Goal: Transaction & Acquisition: Purchase product/service

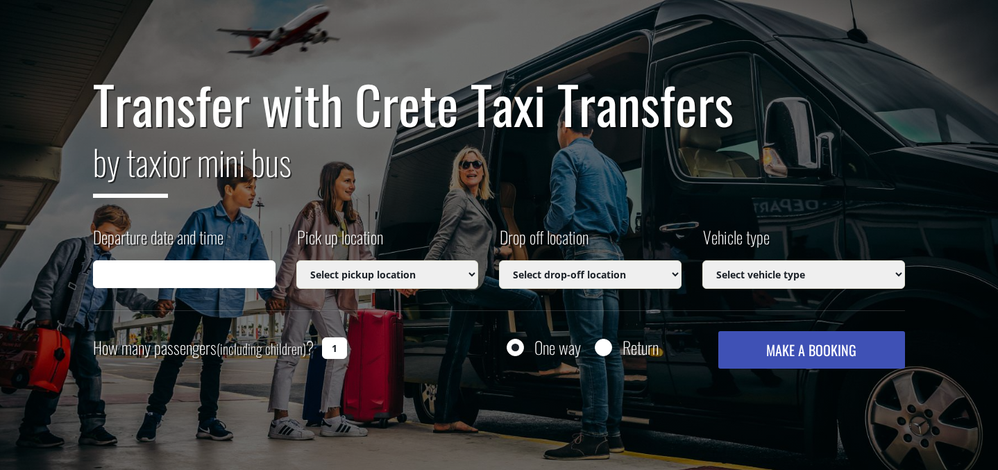
scroll to position [147, 0]
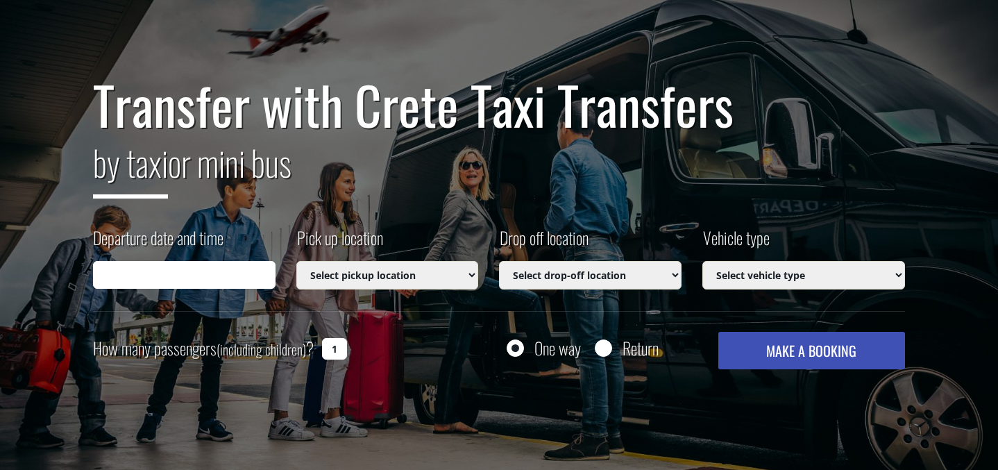
type input "[DATE] 23:48"
select select "541"
click at [176, 276] on input "25/09/2025 23:48" at bounding box center [184, 275] width 183 height 28
select select "541"
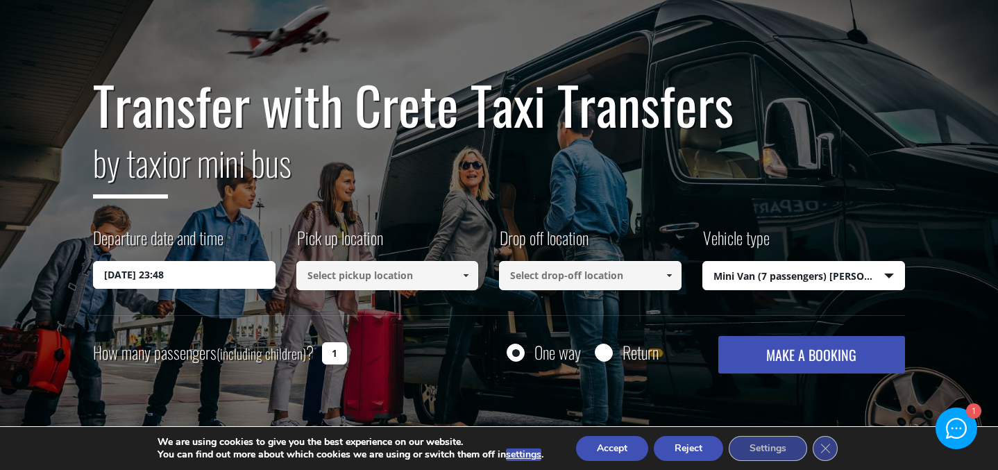
click at [126, 276] on input "25/09/2025 23:48" at bounding box center [184, 275] width 183 height 28
click at [203, 275] on input "25/09/2025 23:48" at bounding box center [184, 275] width 183 height 28
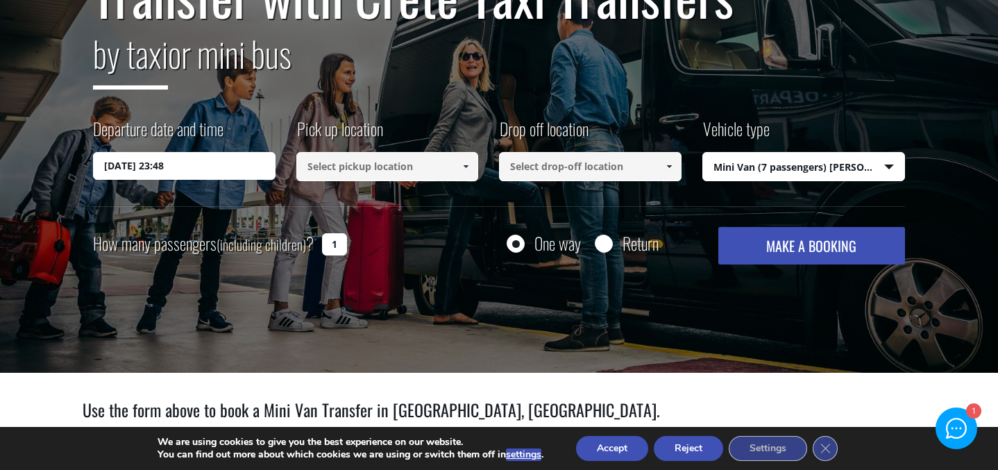
scroll to position [242, 0]
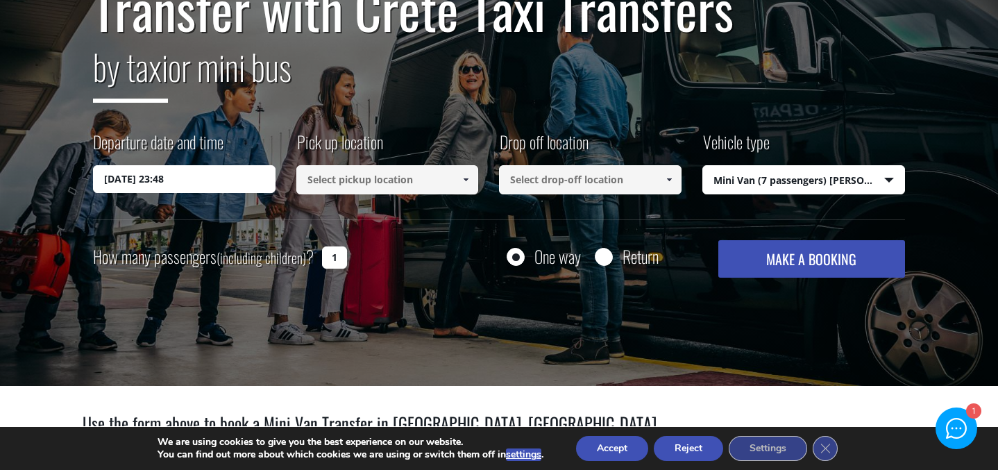
click at [190, 181] on input "25/09/2025 23:48" at bounding box center [184, 179] width 183 height 28
click at [137, 133] on label "Departure date and time" at bounding box center [158, 147] width 131 height 35
click at [137, 165] on input "25/09/2025 23:48" at bounding box center [184, 179] width 183 height 28
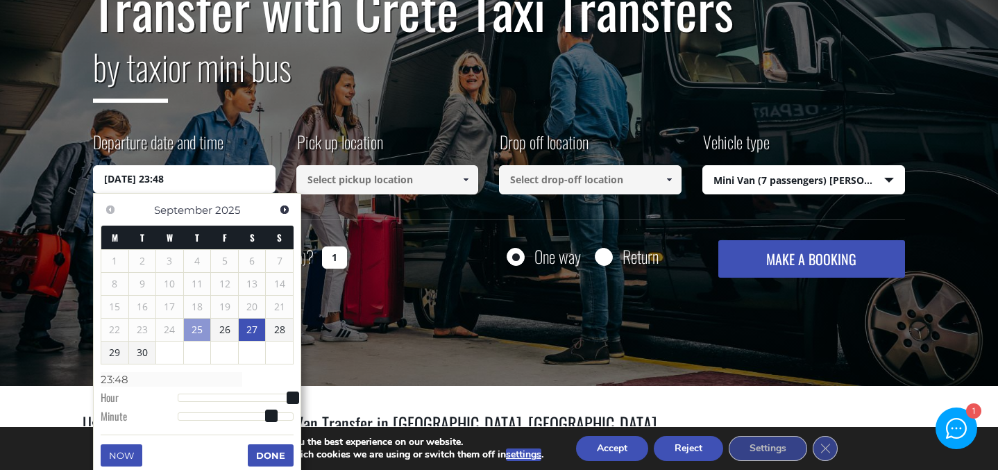
click at [253, 331] on link "27" at bounding box center [252, 330] width 27 height 22
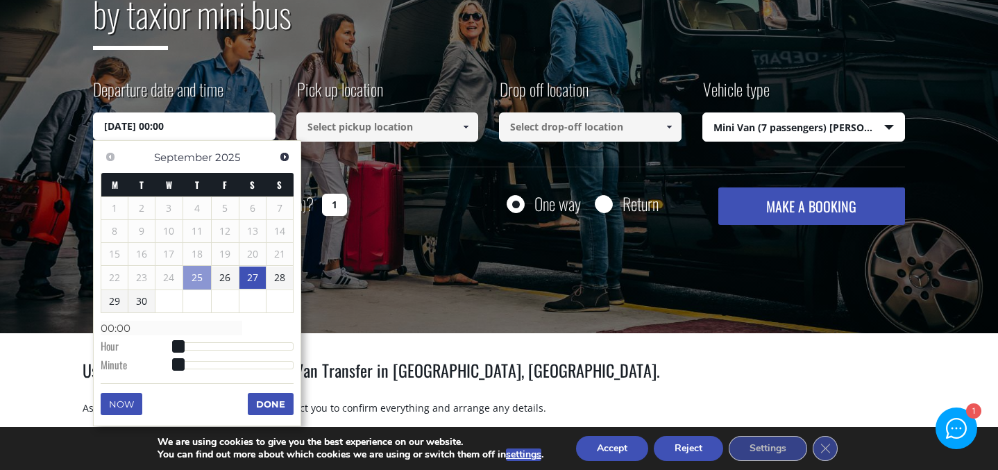
scroll to position [306, 0]
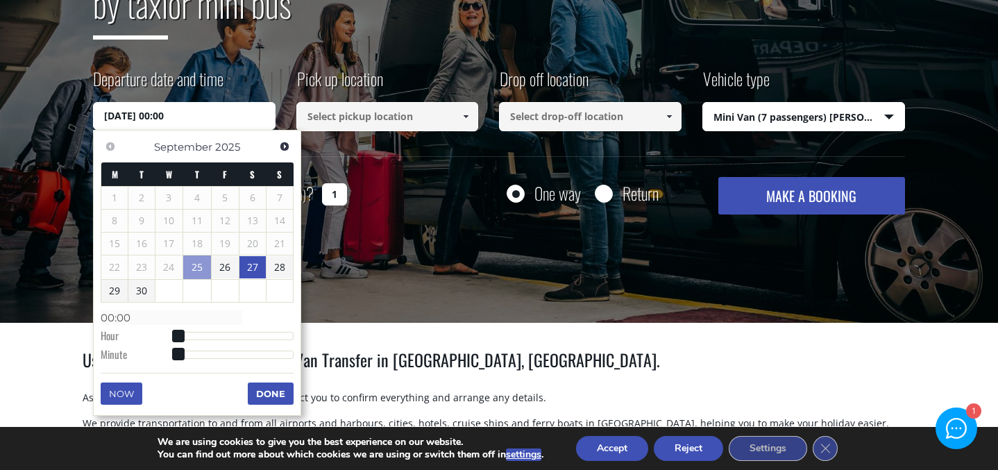
type input "27/09/2025 01:00"
type input "01:00"
type input "27/09/2025 02:00"
type input "02:00"
type input "27/09/2025 03:00"
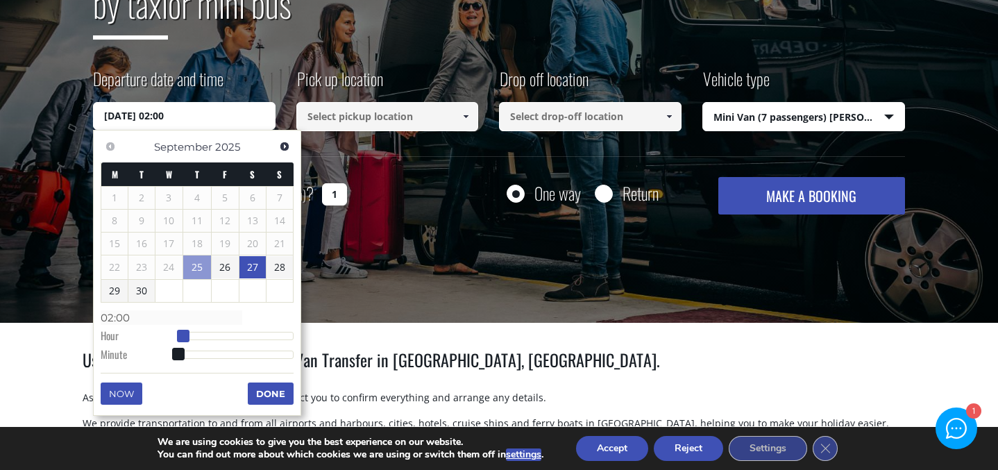
type input "03:00"
type input "27/09/2025 04:00"
type input "04:00"
type input "27/09/2025 05:00"
type input "05:00"
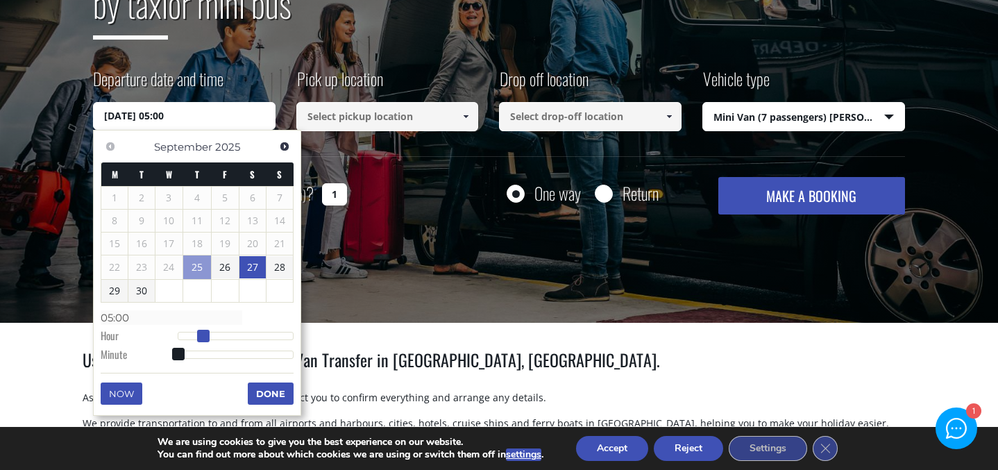
type input "27/09/2025 06:00"
type input "06:00"
type input "27/09/2025 07:00"
type input "07:00"
type input "27/09/2025 08:00"
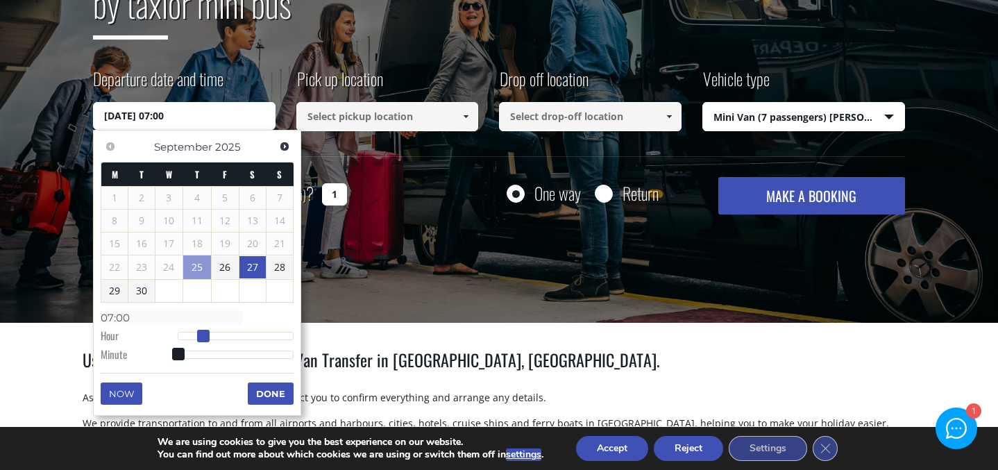
type input "08:00"
type input "27/09/2025 09:00"
type input "09:00"
type input "27/09/2025 10:00"
type input "10:00"
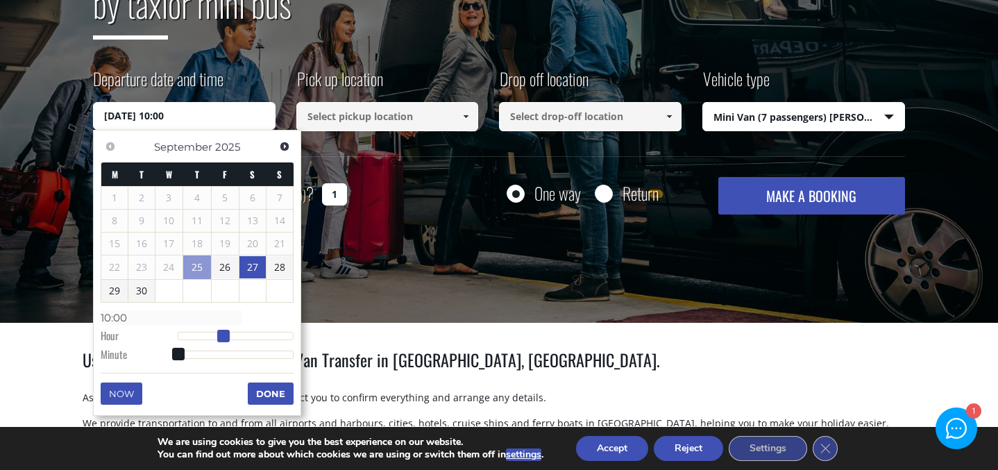
type input "27/09/2025 11:00"
type input "11:00"
type input "27/09/2025 12:00"
type input "12:00"
type input "27/09/2025 13:00"
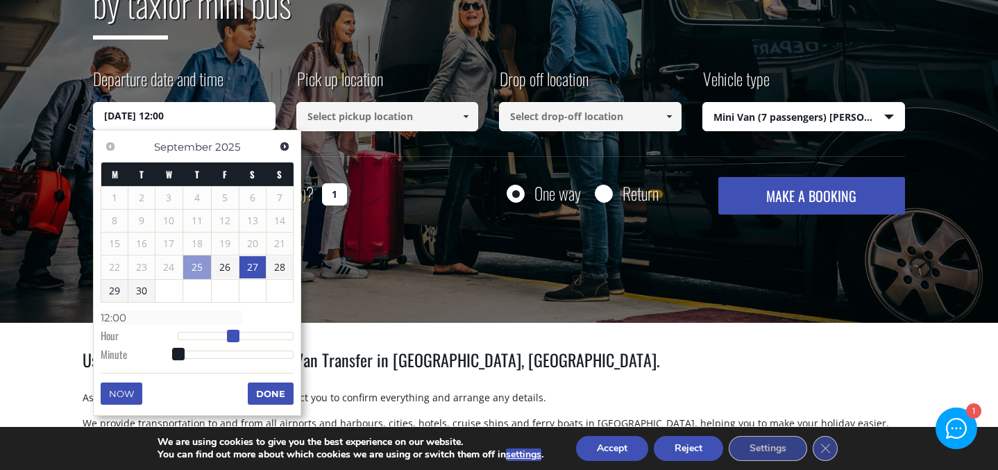
type input "13:00"
type input "27/09/2025 14:00"
type input "14:00"
type input "27/09/2025 15:00"
type input "15:00"
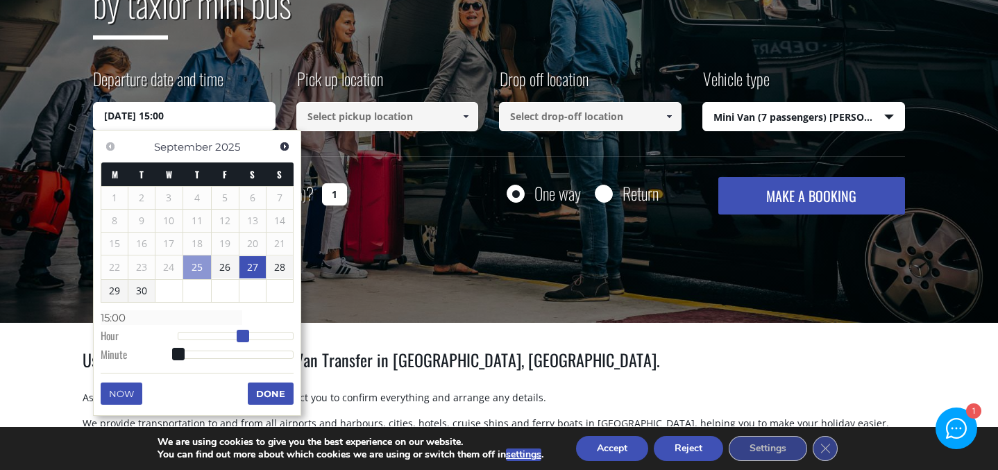
type input "27/09/2025 16:00"
type input "16:00"
type input "27/09/2025 17:00"
type input "17:00"
type input "27/09/2025 18:00"
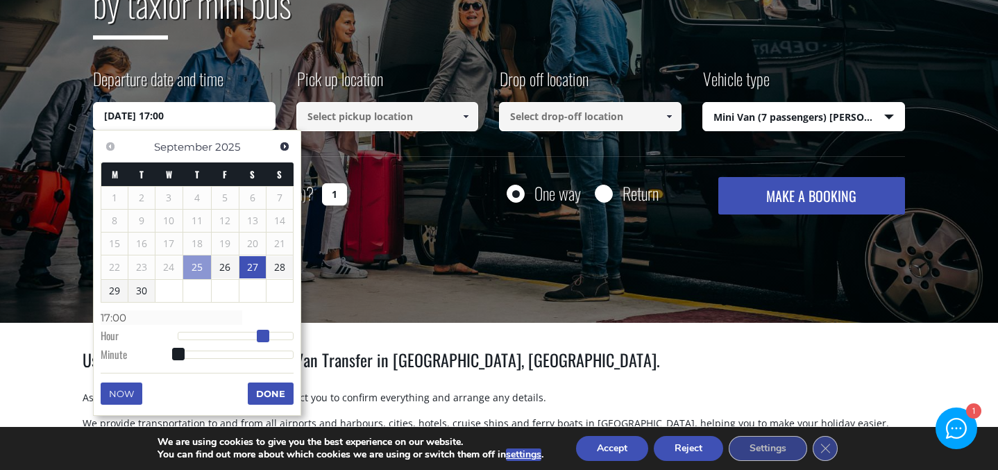
type input "18:00"
type input "27/09/2025 19:00"
type input "19:00"
type input "27/09/2025 20:00"
type input "20:00"
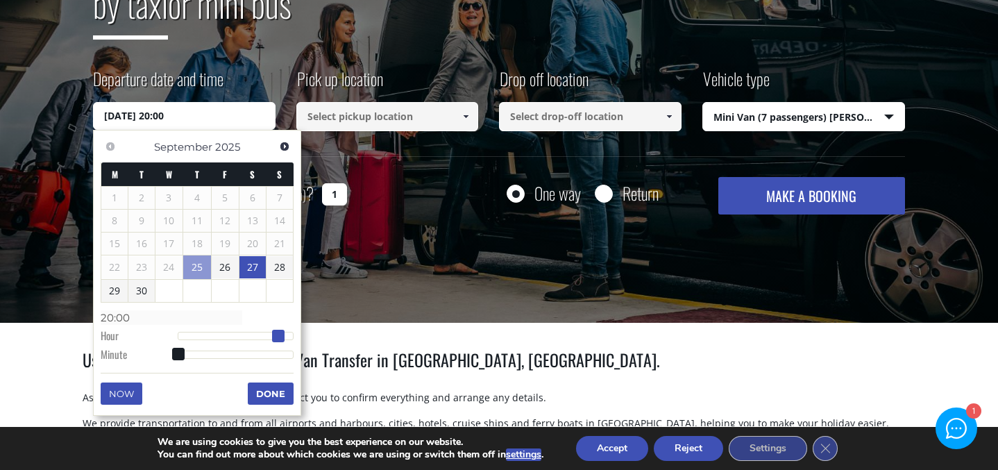
type input "27/09/2025 19:00"
type input "19:00"
drag, startPoint x: 181, startPoint y: 339, endPoint x: 275, endPoint y: 316, distance: 97.2
click at [275, 316] on dl "Time 19:00 Hour Minute Second Millisecond Microsecond Time Zone -1200 -1100 -10…" at bounding box center [197, 335] width 193 height 59
type input "27/09/2025 19:01"
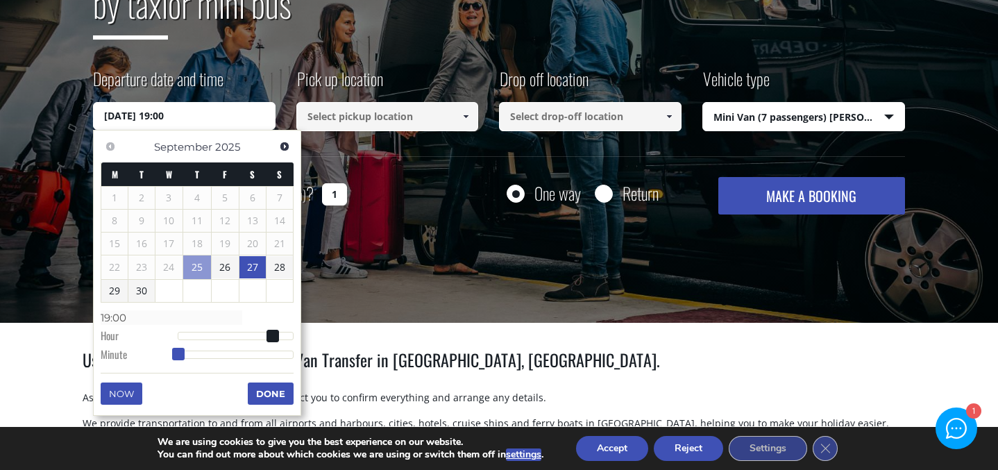
type input "19:01"
type input "27/09/2025 19:02"
type input "19:02"
type input "27/09/2025 19:04"
type input "19:04"
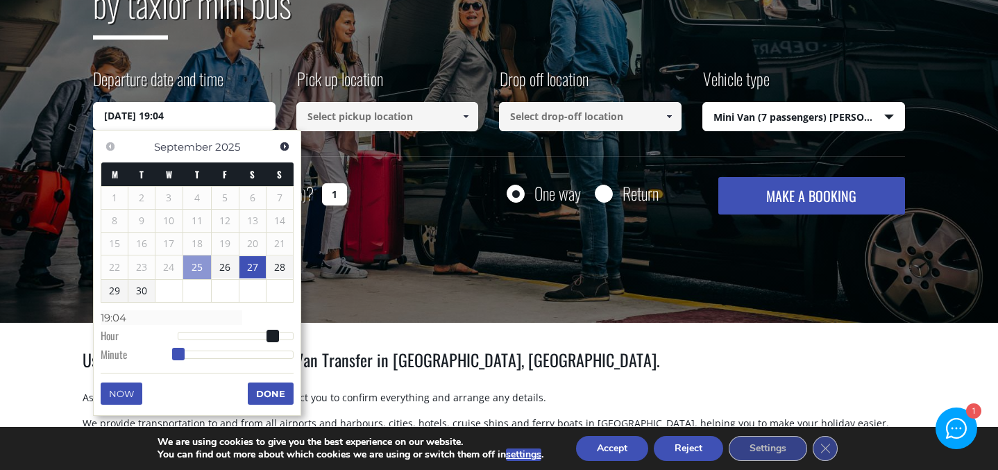
type input "27/09/2025 19:06"
type input "19:06"
type input "27/09/2025 19:07"
type input "19:07"
type input "27/09/2025 19:09"
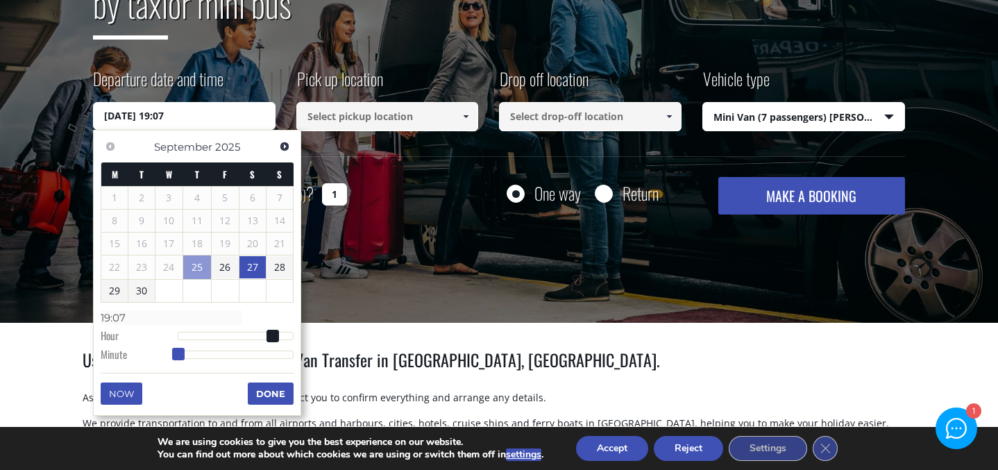
type input "19:09"
type input "27/09/2025 19:10"
type input "19:10"
type input "27/09/2025 19:12"
type input "19:12"
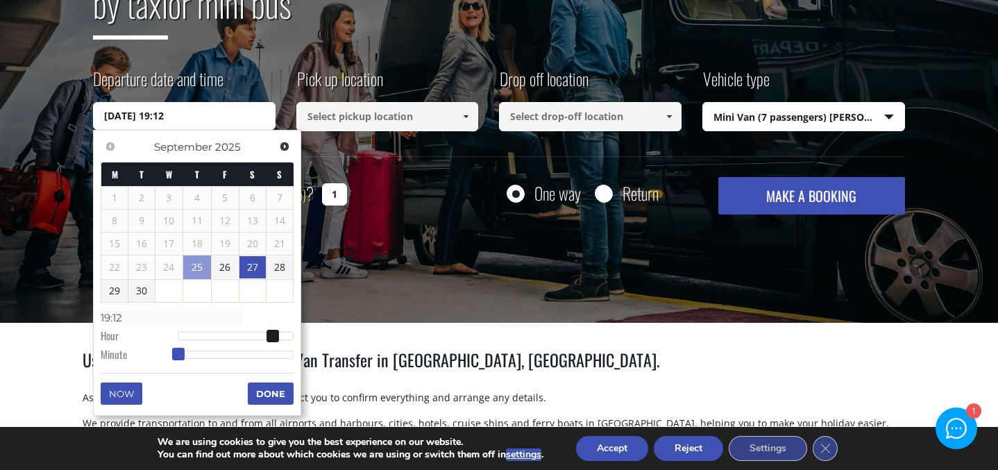
type input "27/09/2025 19:13"
type input "19:13"
type input "27/09/2025 19:14"
type input "19:14"
type input "27/09/2025 19:15"
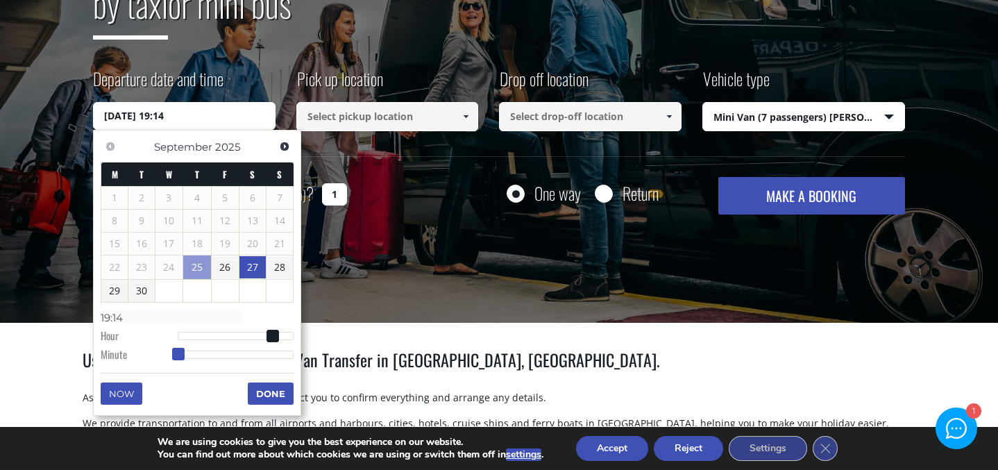
type input "19:15"
type input "27/09/2025 19:16"
type input "19:16"
type input "27/09/2025 19:17"
type input "19:17"
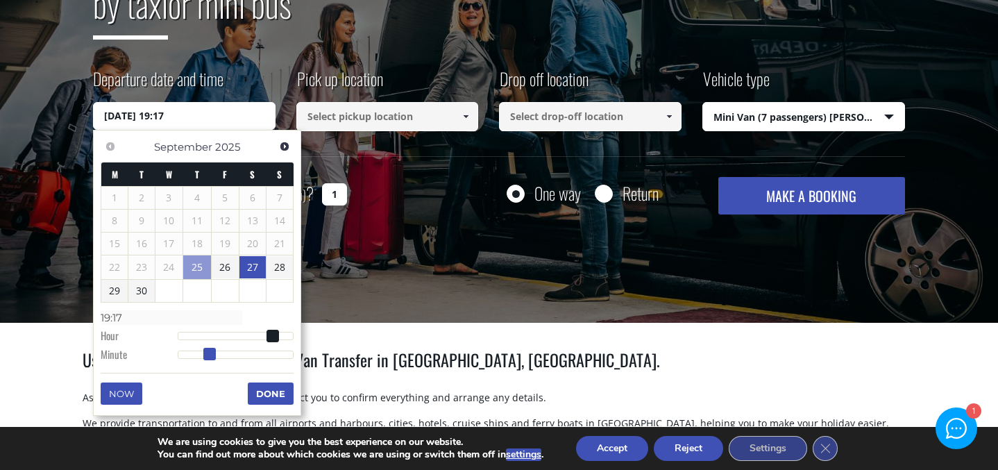
type input "27/09/2025 19:18"
type input "19:18"
type input "27/09/2025 19:19"
type input "19:19"
type input "27/09/2025 19:20"
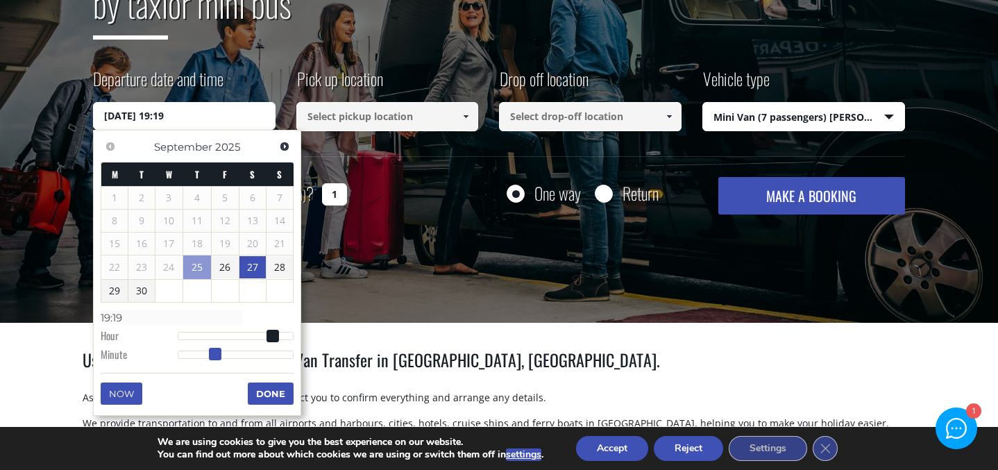
type input "19:20"
type input "27/09/2025 19:21"
type input "19:21"
type input "27/09/2025 19:22"
type input "19:22"
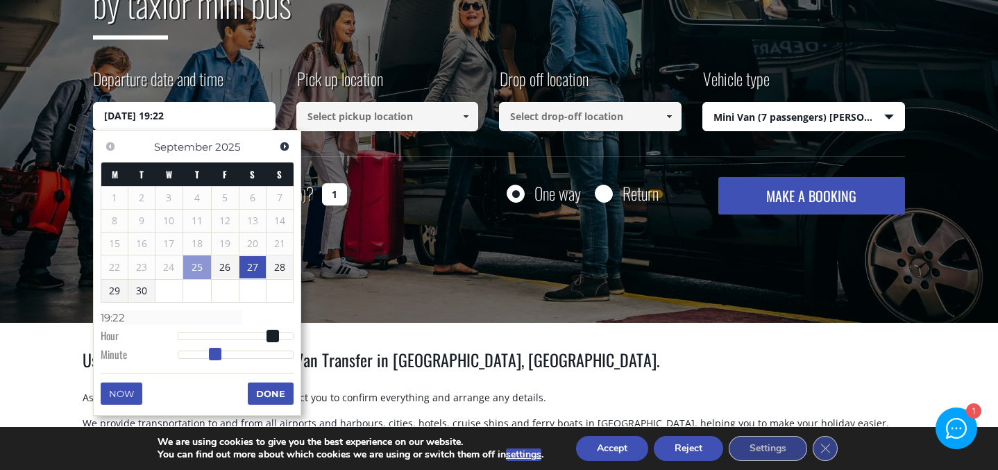
type input "27/09/2025 19:24"
type input "19:24"
type input "27/09/2025 19:26"
type input "19:26"
type input "27/09/2025 19:28"
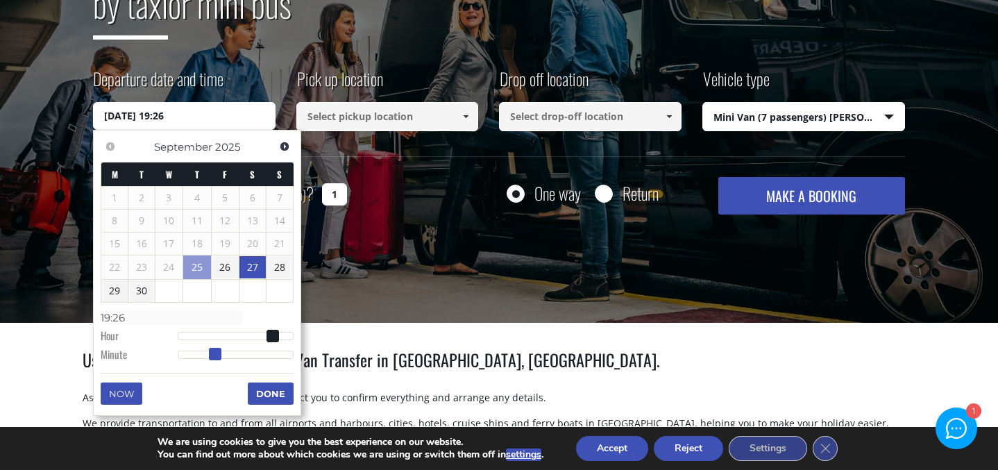
type input "19:28"
type input "27/09/2025 19:29"
type input "19:29"
type input "27/09/2025 19:32"
type input "19:32"
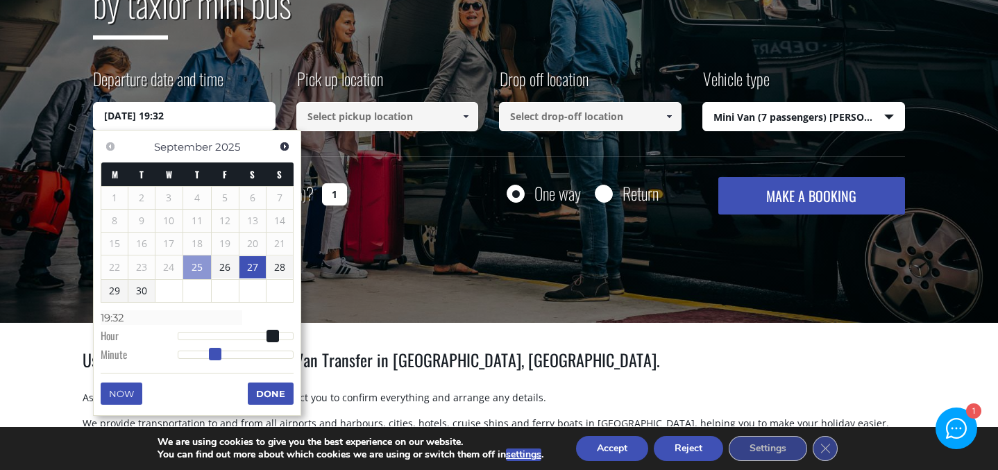
type input "27/09/2025 19:34"
type input "19:34"
type input "27/09/2025 19:35"
type input "19:35"
type input "27/09/2025 19:36"
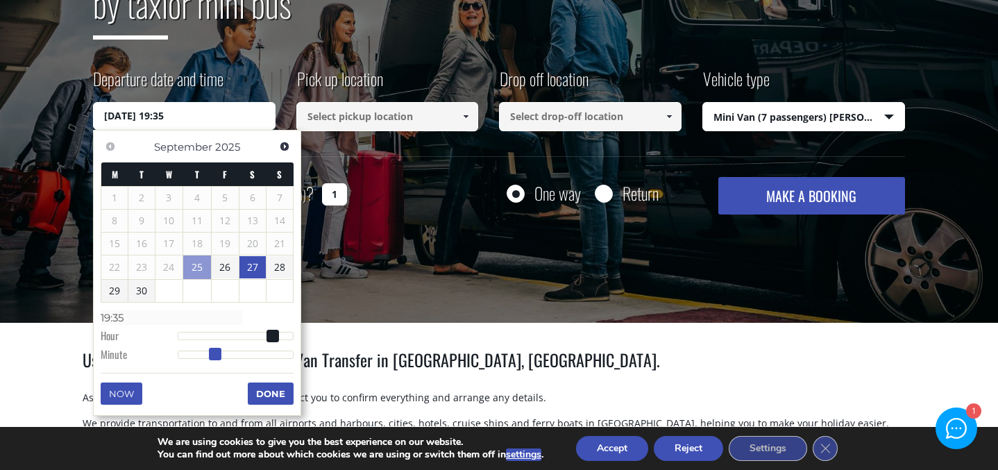
type input "19:36"
type input "27/09/2025 19:37"
type input "19:37"
type input "27/09/2025 19:38"
type input "19:38"
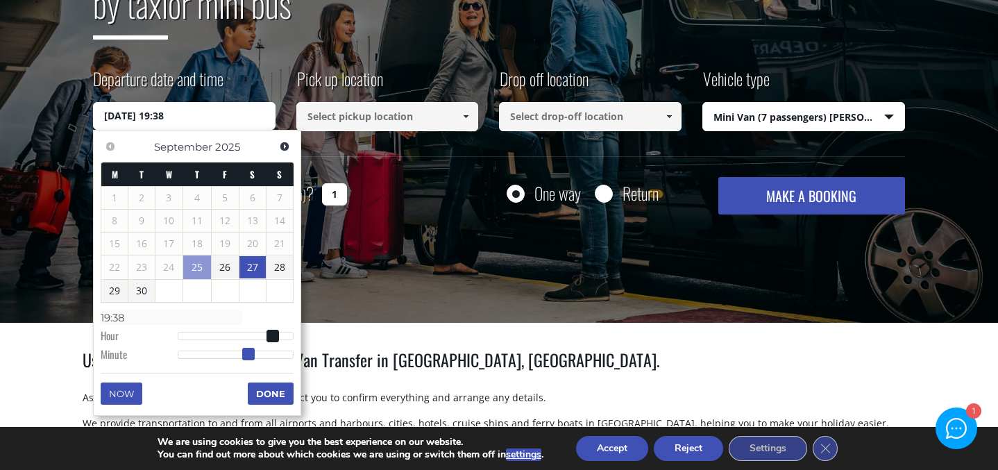
type input "27/09/2025 19:39"
type input "19:39"
type input "27/09/2025 19:40"
type input "19:40"
type input "27/09/2025 19:41"
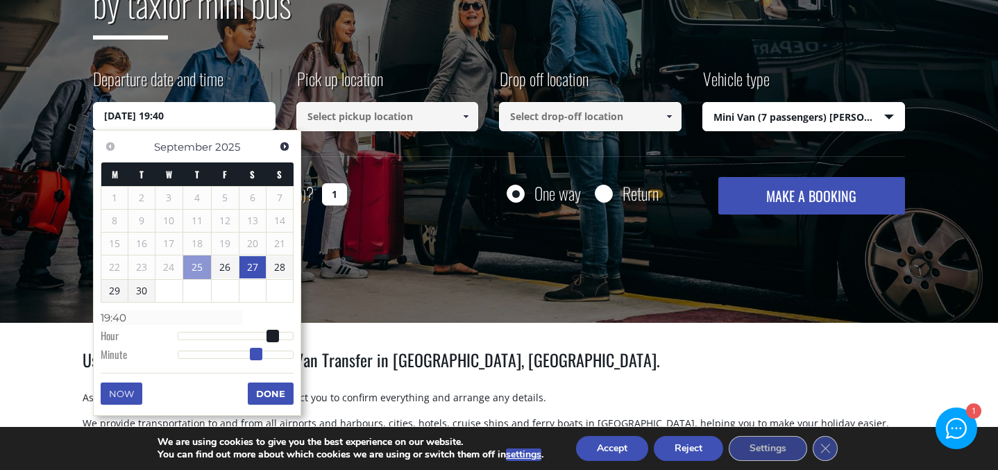
type input "19:41"
type input "27/09/2025 19:42"
type input "19:42"
type input "27/09/2025 19:43"
type input "19:43"
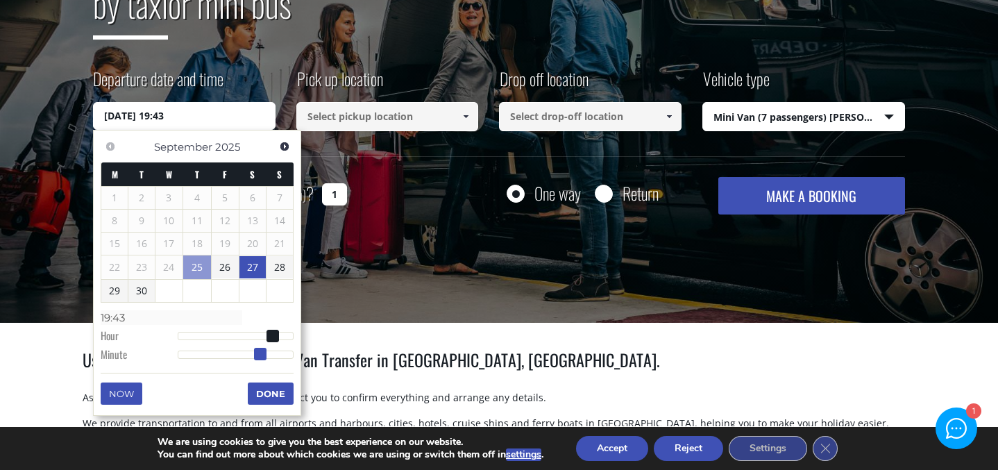
type input "27/09/2025 19:44"
type input "19:44"
type input "27/09/2025 19:45"
type input "19:45"
drag, startPoint x: 182, startPoint y: 357, endPoint x: 270, endPoint y: 361, distance: 88.3
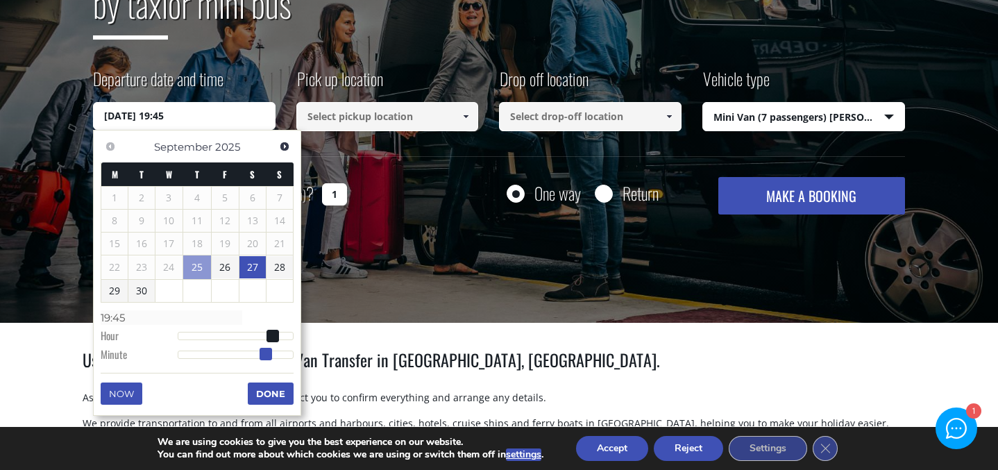
click at [270, 361] on dl "Time 19:45 Hour Minute Second Millisecond Microsecond Time Zone -1200 -1100 -10…" at bounding box center [197, 335] width 193 height 59
click at [271, 394] on button "Done" at bounding box center [271, 394] width 46 height 22
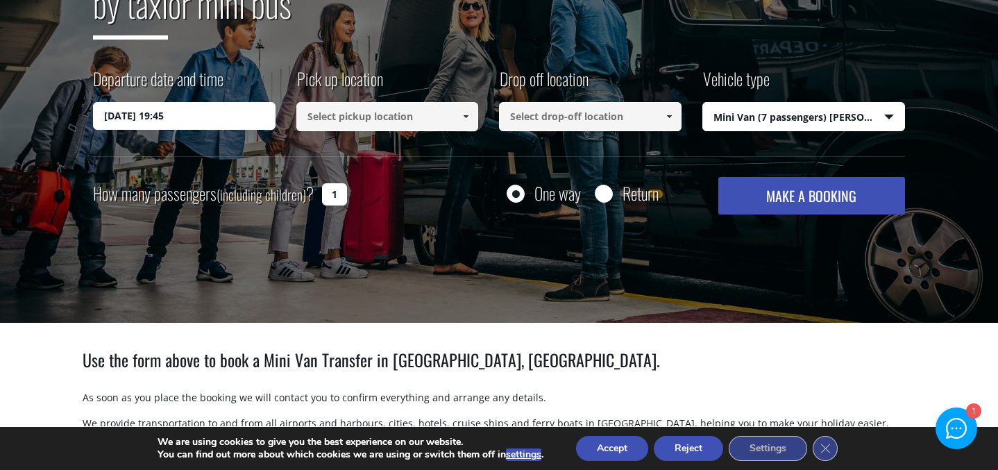
click at [437, 119] on input at bounding box center [387, 116] width 183 height 29
click at [438, 119] on input at bounding box center [387, 116] width 183 height 29
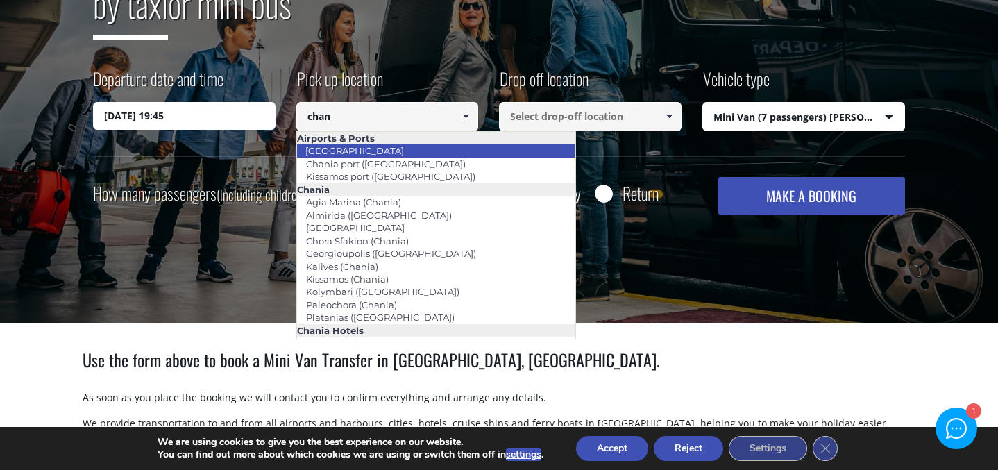
click at [351, 155] on link "[GEOGRAPHIC_DATA]" at bounding box center [354, 150] width 117 height 19
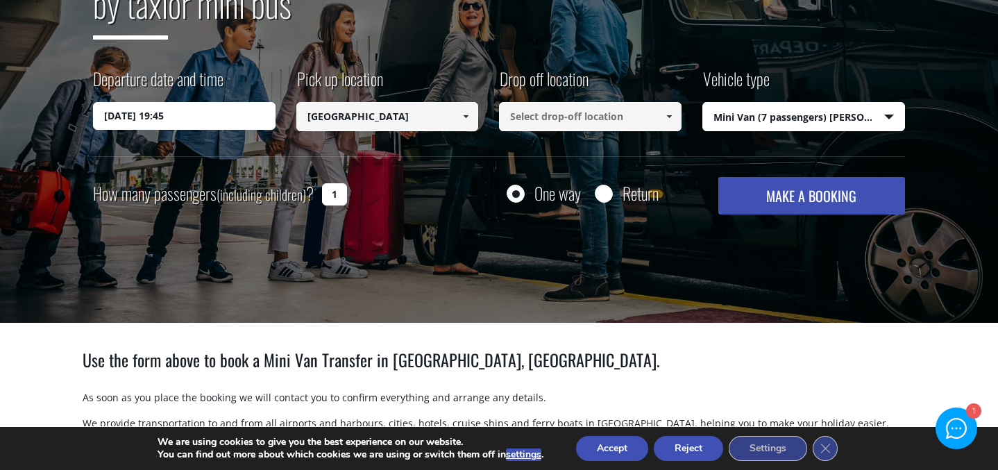
type input "[GEOGRAPHIC_DATA]"
click at [561, 117] on input at bounding box center [590, 116] width 183 height 29
click at [660, 119] on link at bounding box center [669, 116] width 23 height 29
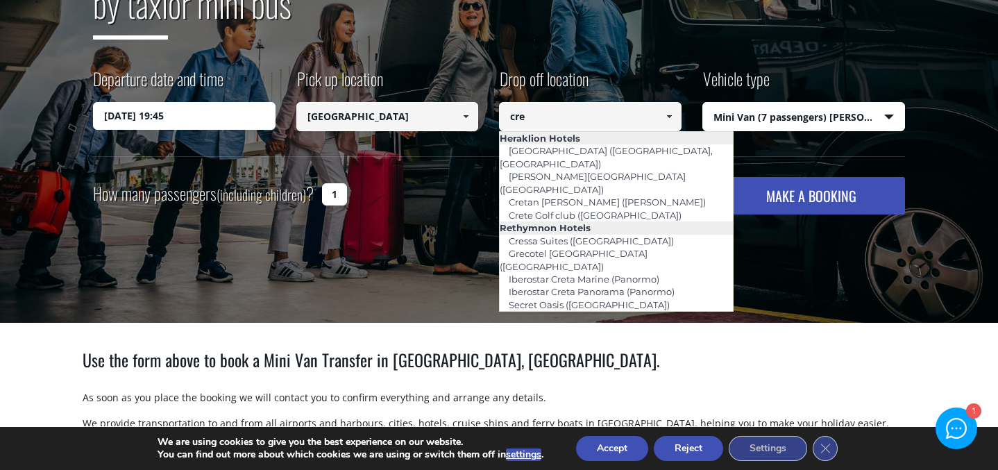
scroll to position [0, 0]
type input "c"
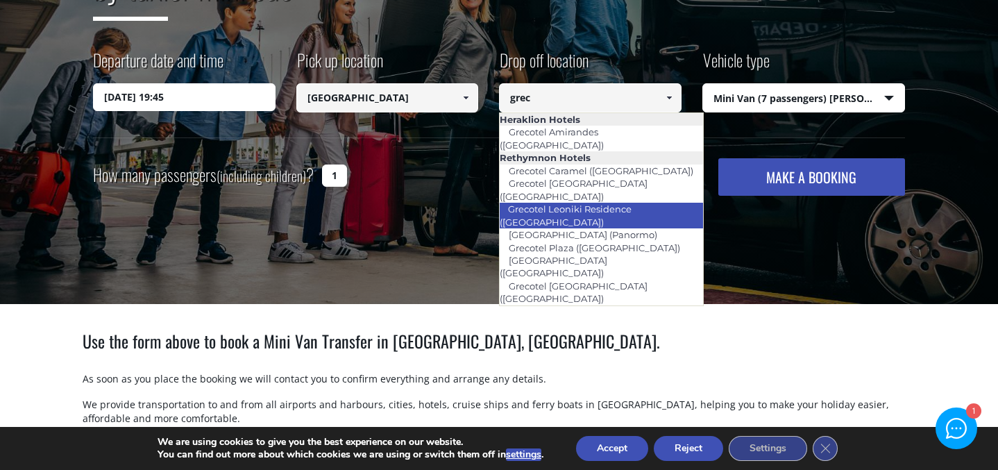
scroll to position [325, 0]
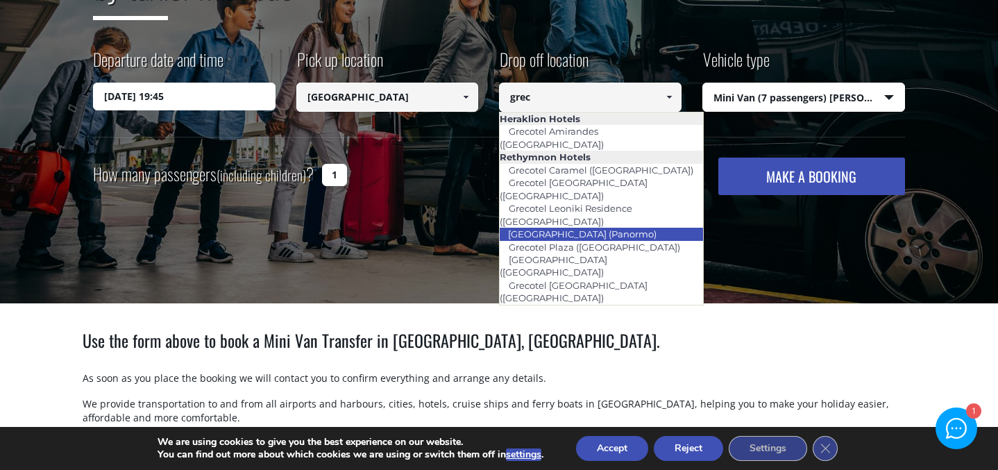
click at [585, 224] on link "[GEOGRAPHIC_DATA] (Panormo)" at bounding box center [582, 233] width 167 height 19
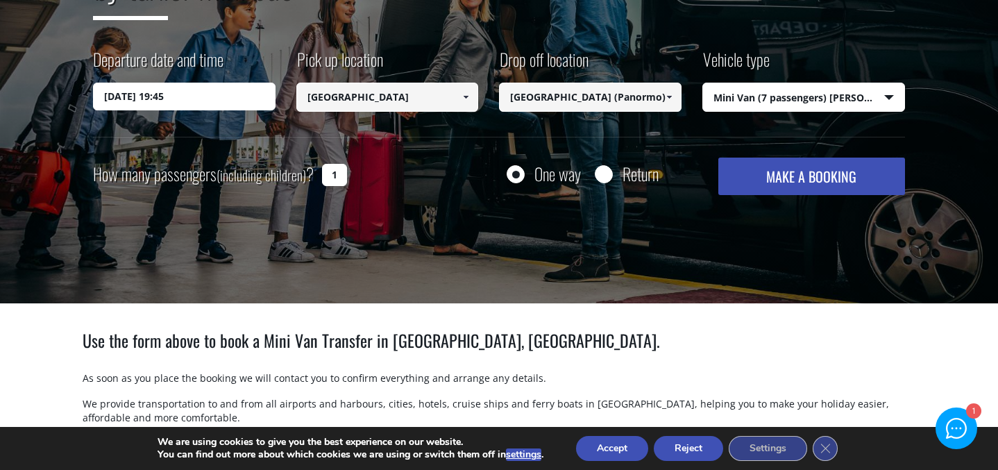
click at [597, 109] on input "[GEOGRAPHIC_DATA] (Panormo)" at bounding box center [590, 97] width 183 height 29
click at [662, 100] on link at bounding box center [669, 97] width 23 height 29
drag, startPoint x: 676, startPoint y: 97, endPoint x: 544, endPoint y: 99, distance: 132.6
click at [544, 99] on span "[GEOGRAPHIC_DATA] (Panormo)" at bounding box center [590, 97] width 183 height 29
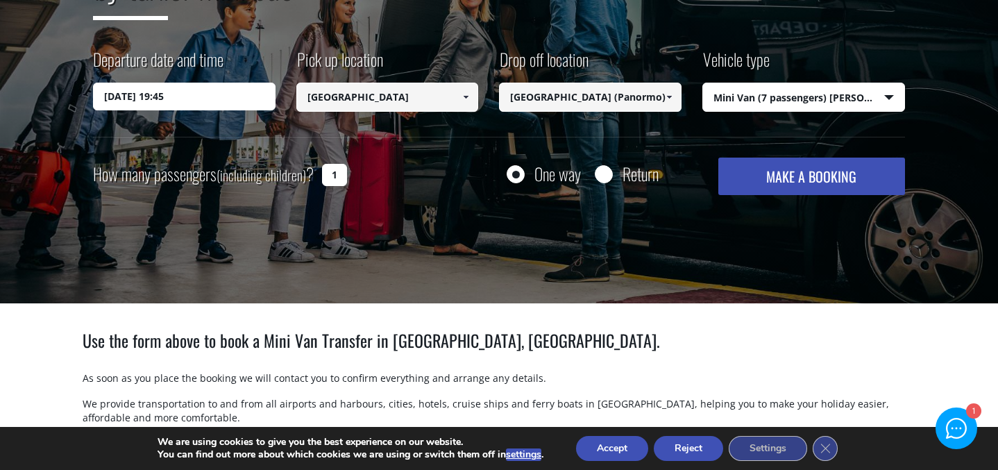
click at [544, 99] on input "[GEOGRAPHIC_DATA] (Panormo)" at bounding box center [590, 97] width 183 height 29
drag, startPoint x: 553, startPoint y: 95, endPoint x: 727, endPoint y: 95, distance: 173.6
click at [727, 95] on div "Departure date and time 27/09/2025 19:45 Pick up location Select pickup locatio…" at bounding box center [499, 92] width 812 height 90
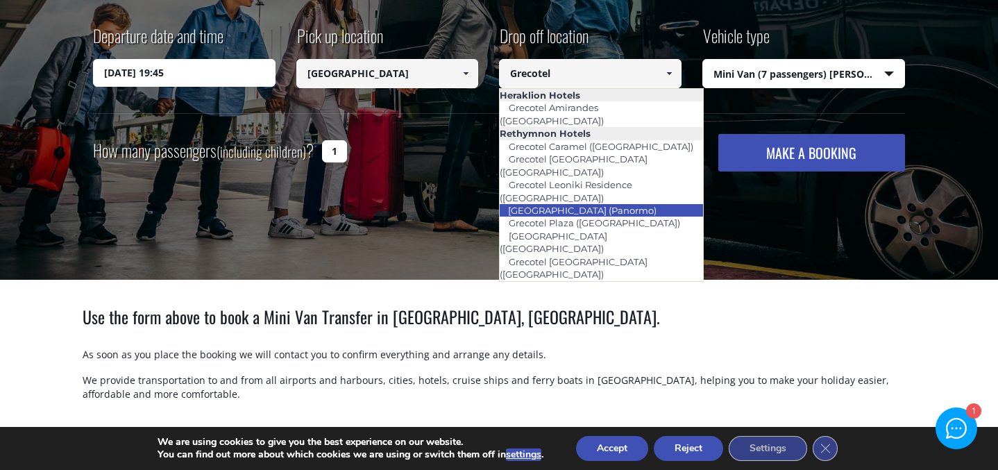
scroll to position [365, 0]
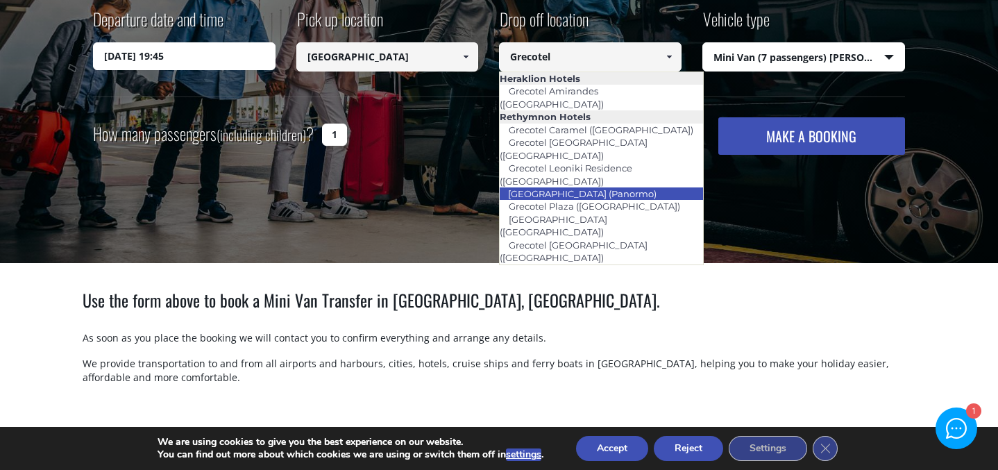
click at [626, 184] on link "[GEOGRAPHIC_DATA] (Panormo)" at bounding box center [582, 193] width 167 height 19
type input "[GEOGRAPHIC_DATA] (Panormo)"
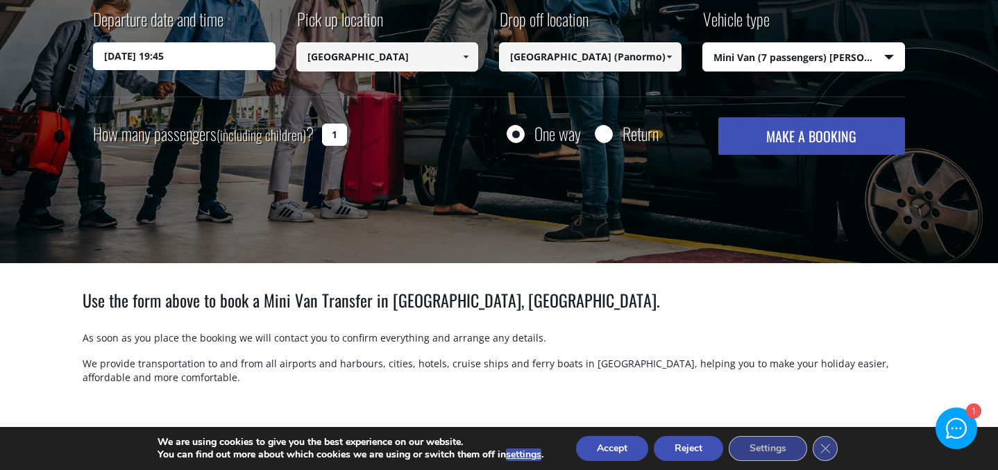
click at [770, 56] on select "Select vehicle type Taxi (4 passengers) Mercedes E Class Mini Van (7 passengers…" at bounding box center [804, 57] width 202 height 29
click at [603, 138] on input "Return" at bounding box center [603, 134] width 17 height 17
radio input "true"
type input "[GEOGRAPHIC_DATA] (Panormo)"
type input "[GEOGRAPHIC_DATA]"
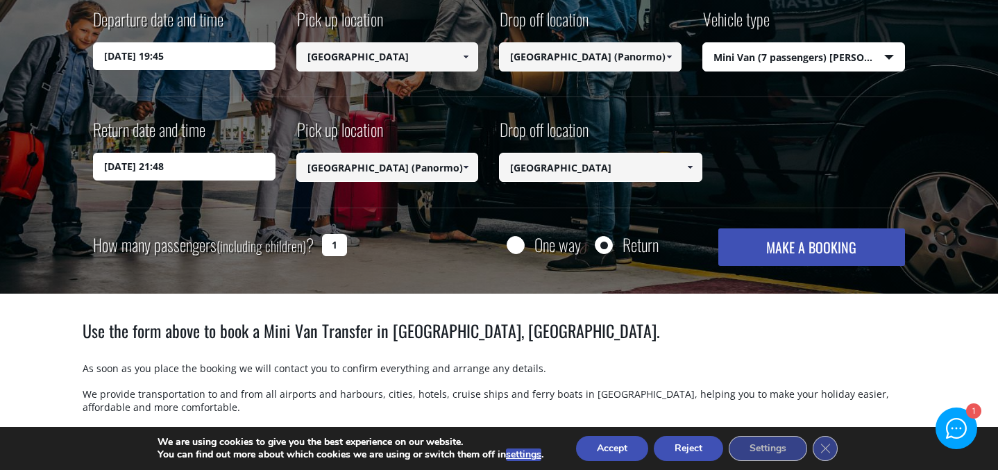
click at [111, 166] on input "26/09/2025 21:48" at bounding box center [184, 167] width 183 height 28
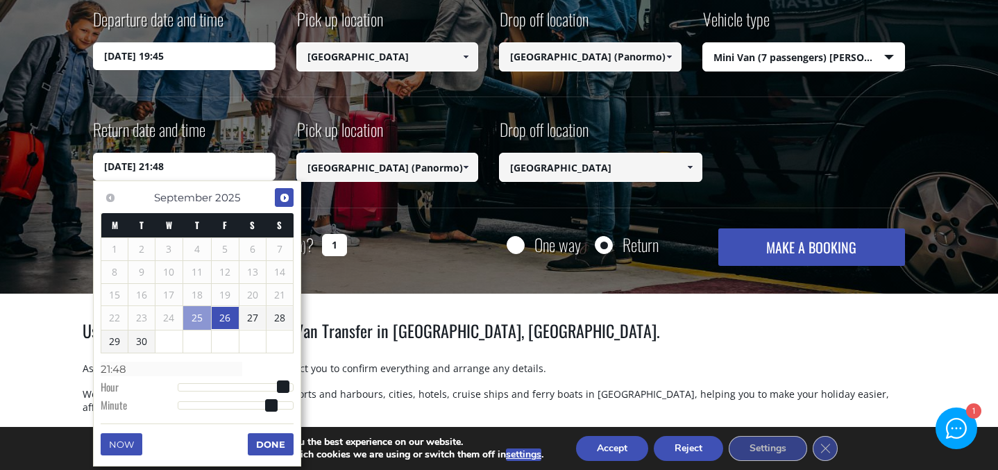
click at [283, 194] on span "Next" at bounding box center [284, 197] width 11 height 11
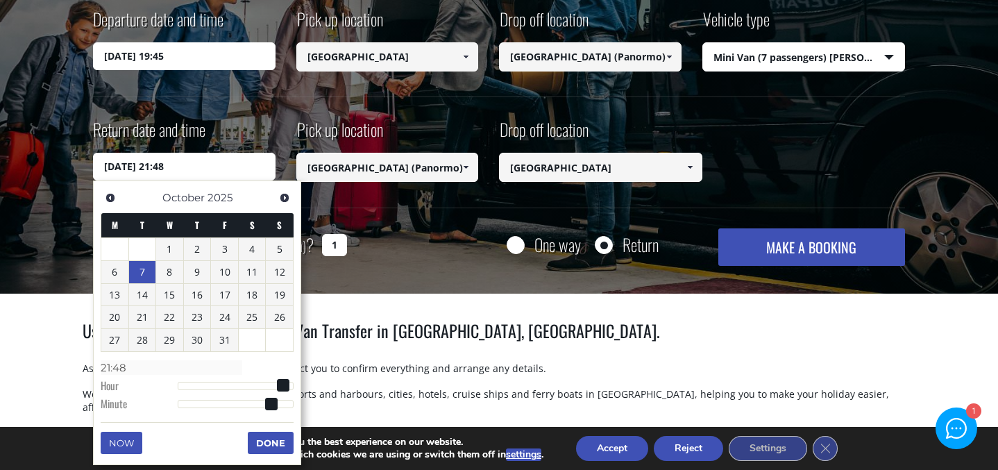
click at [150, 274] on link "7" at bounding box center [142, 272] width 27 height 22
type input "07/10/2025 20:48"
type input "20:48"
type input "07/10/2025 19:48"
type input "19:48"
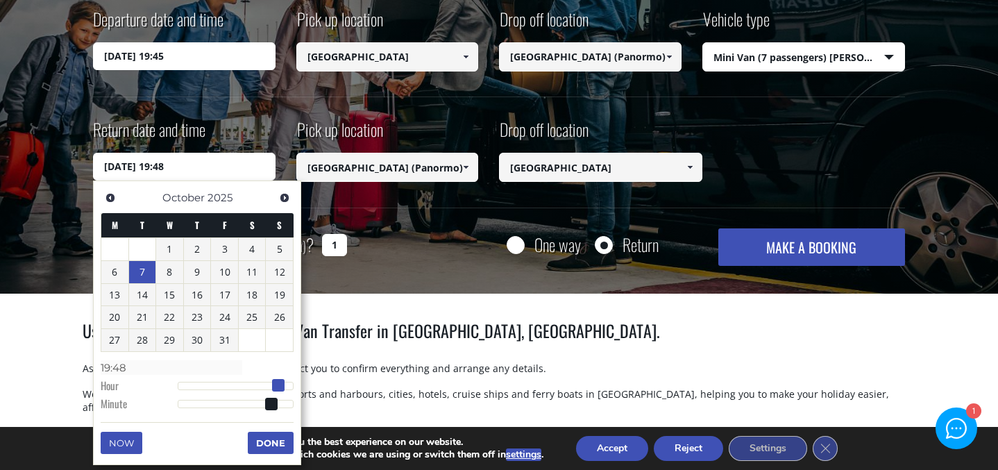
type input "07/10/2025 18:48"
type input "18:48"
type input "07/10/2025 17:48"
type input "17:48"
type input "07/10/2025 16:48"
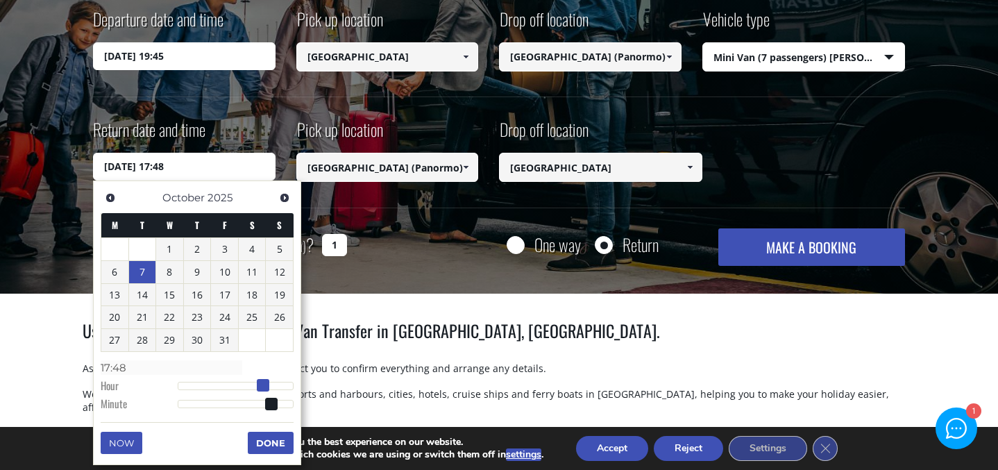
type input "16:48"
type input "07/10/2025 15:48"
type input "15:48"
type input "07/10/2025 16:48"
type input "16:48"
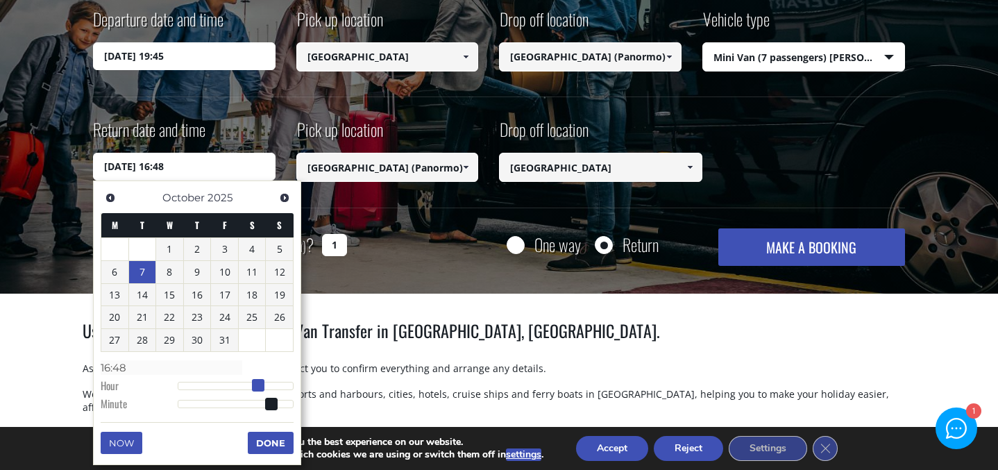
type input "07/10/2025 17:48"
type input "17:48"
type input "07/10/2025 18:48"
type input "18:48"
type input "07/10/2025 19:48"
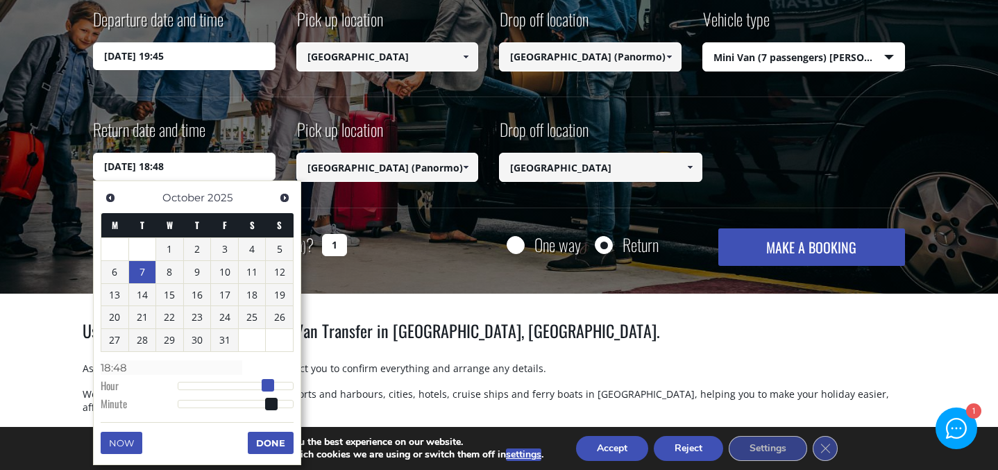
type input "19:48"
drag, startPoint x: 283, startPoint y: 390, endPoint x: 274, endPoint y: 383, distance: 10.8
click at [274, 383] on span at bounding box center [273, 385] width 12 height 12
type input "07/10/2025 19:47"
type input "19:47"
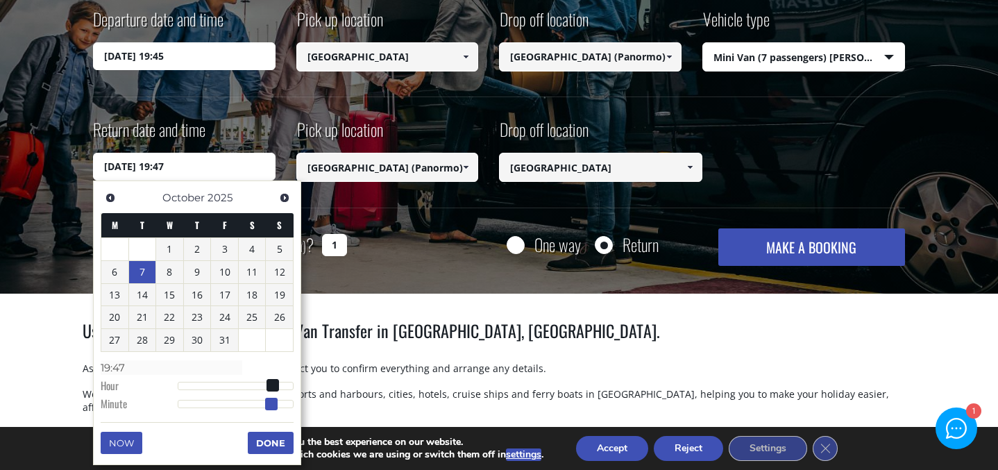
type input "07/10/2025 19:46"
type input "19:46"
type input "07/10/2025 19:45"
type input "19:45"
type input "07/10/2025 19:44"
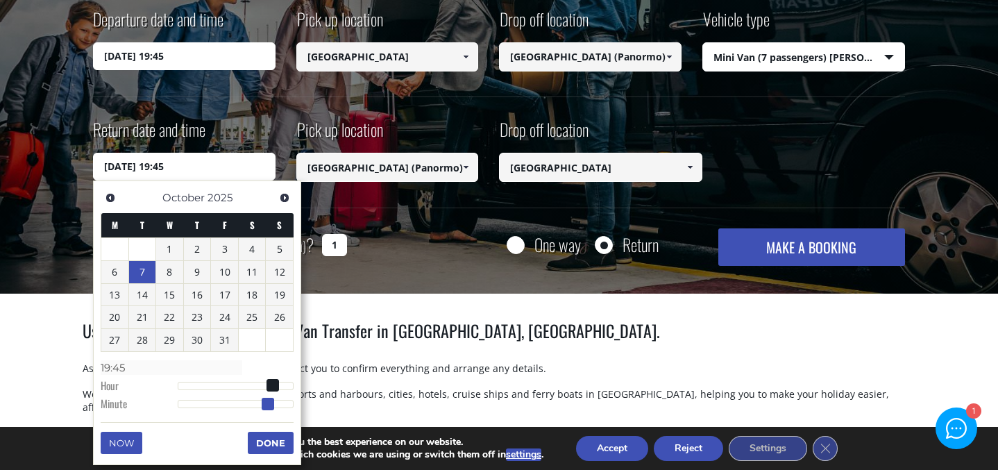
type input "19:44"
type input "07/10/2025 19:43"
type input "19:43"
type input "07/10/2025 19:42"
type input "19:42"
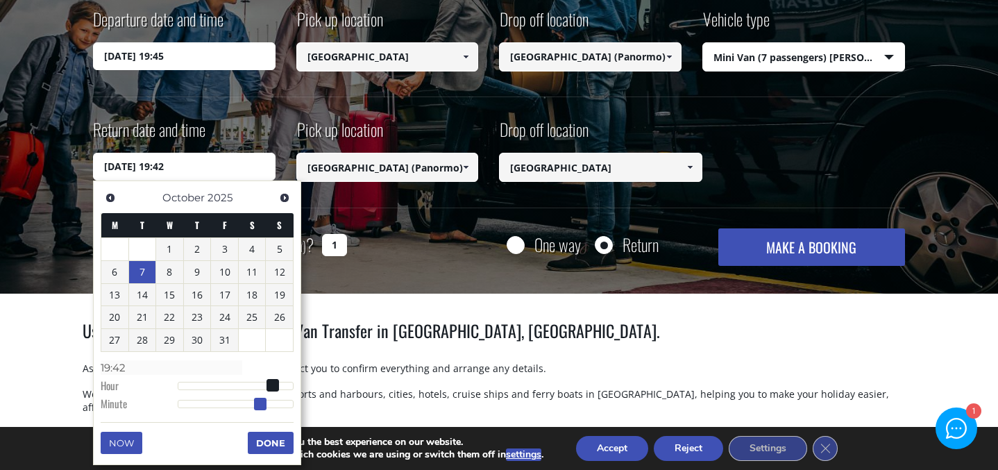
type input "07/10/2025 19:41"
type input "19:41"
type input "07/10/2025 19:40"
type input "19:40"
type input "07/10/2025 19:41"
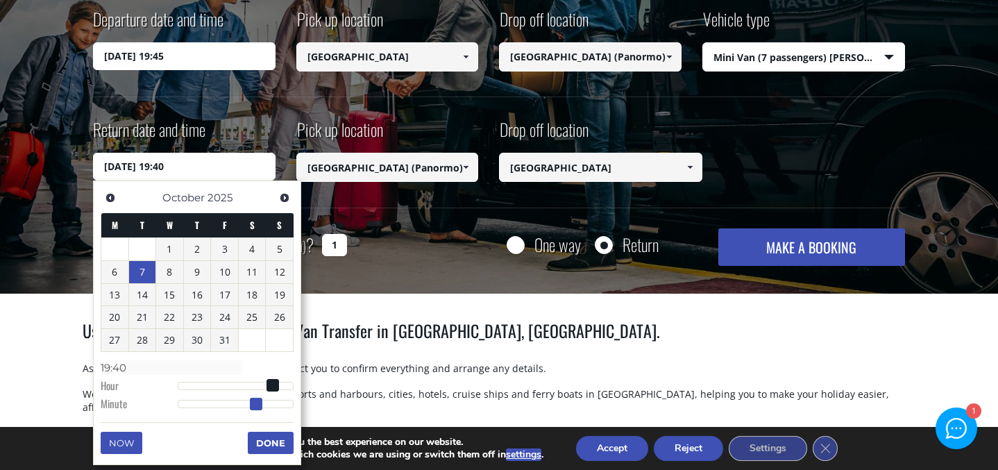
type input "19:41"
type input "07/10/2025 19:42"
type input "19:42"
type input "07/10/2025 19:43"
type input "19:43"
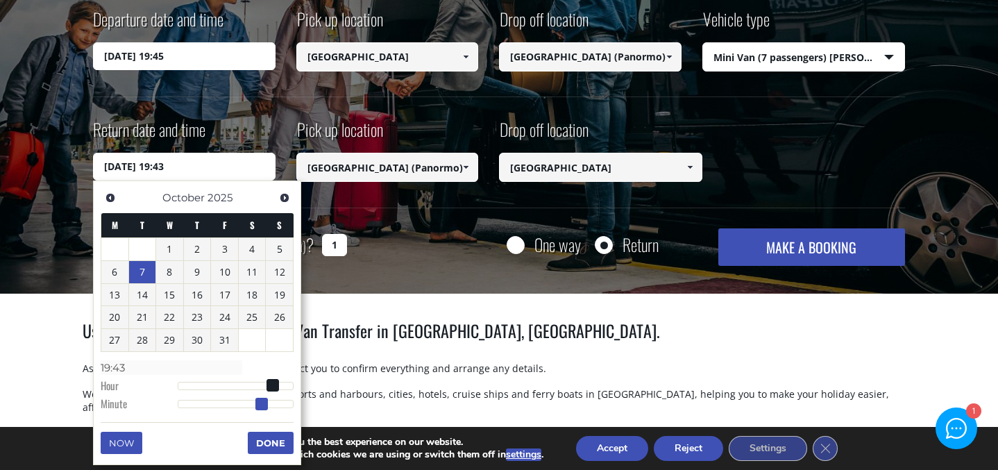
type input "07/10/2025 19:44"
type input "19:44"
type input "07/10/2025 19:45"
type input "19:45"
click at [265, 407] on span at bounding box center [266, 404] width 12 height 12
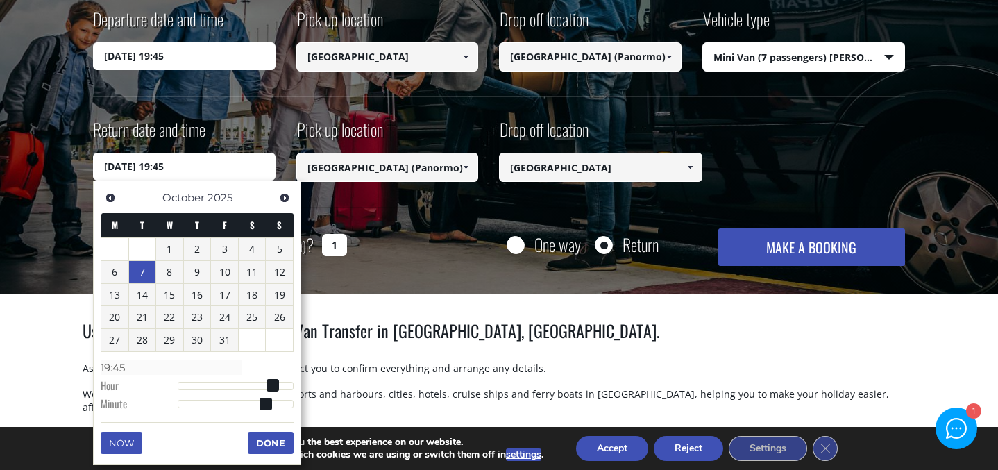
click at [271, 442] on button "Done" at bounding box center [271, 443] width 46 height 22
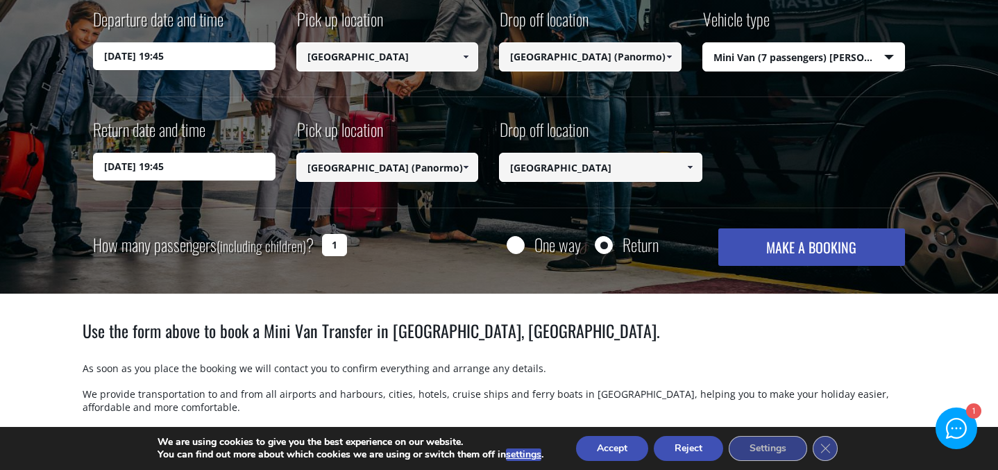
click at [337, 250] on input "1" at bounding box center [334, 245] width 25 height 22
type input "5"
click at [555, 229] on div "One way Return" at bounding box center [561, 244] width 203 height 32
click at [777, 260] on button "MAKE A BOOKING" at bounding box center [812, 246] width 187 height 37
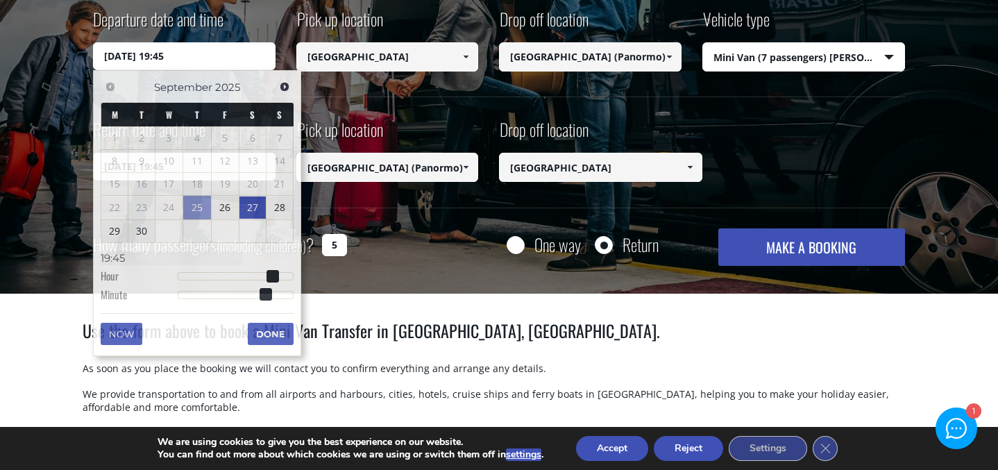
click at [191, 58] on input "27/09/2025 19:45" at bounding box center [184, 56] width 183 height 28
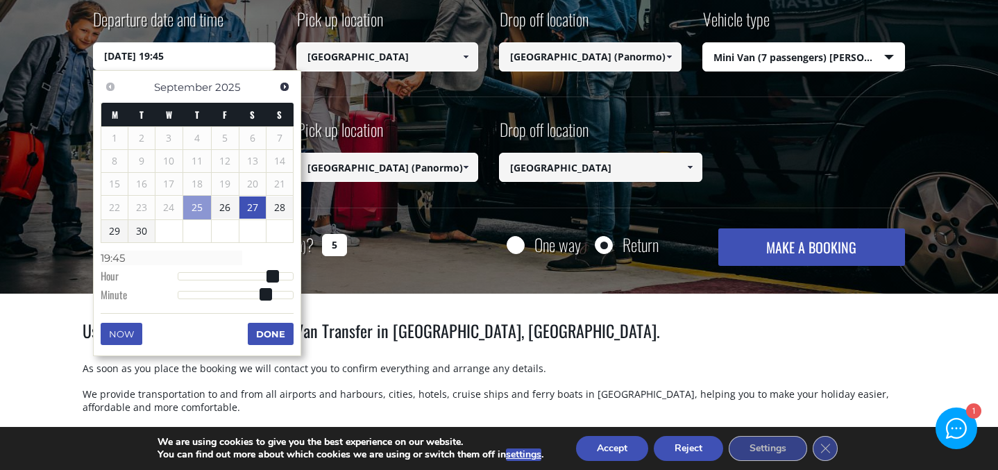
scroll to position [346, 0]
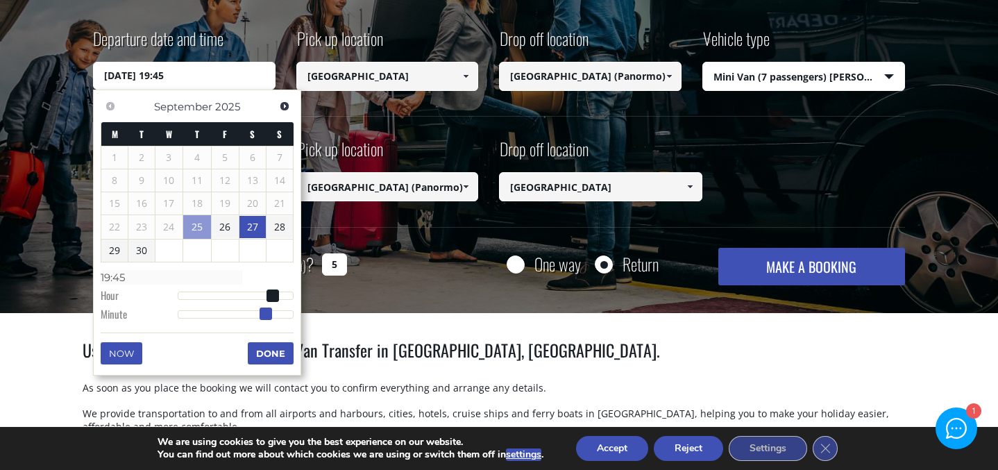
type input "27/09/2025 19:44"
type input "19:44"
type input "27/09/2025 19:43"
type input "19:43"
type input "27/09/2025 19:42"
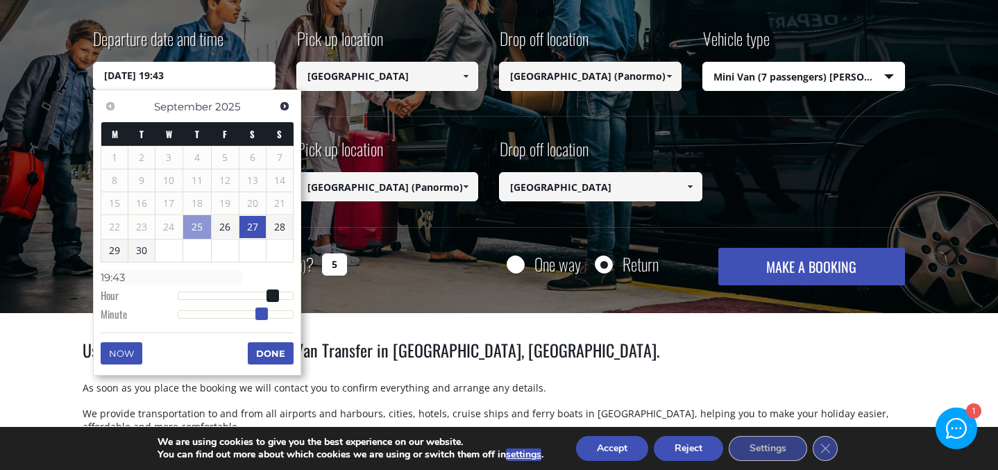
type input "19:42"
type input "27/09/2025 19:41"
type input "19:41"
type input "27/09/2025 19:40"
type input "19:40"
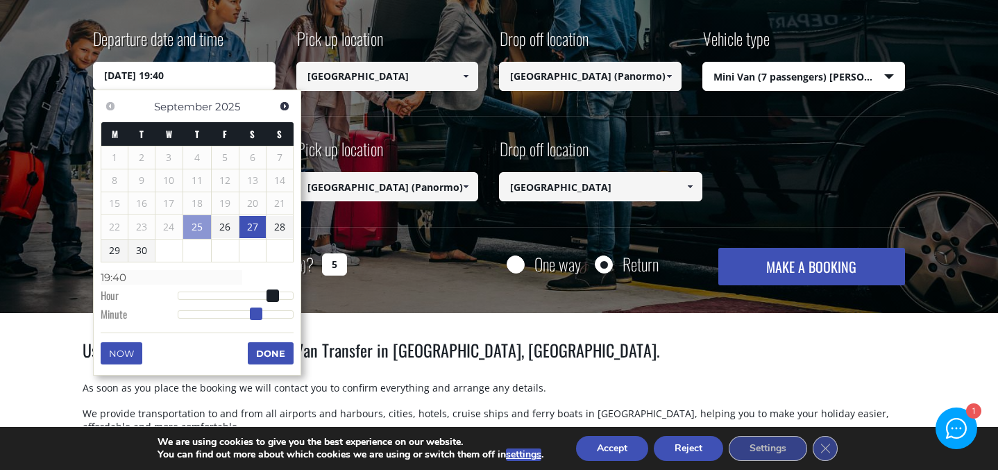
type input "27/09/2025 19:39"
type input "19:39"
type input "27/09/2025 19:38"
type input "19:38"
type input "27/09/2025 19:37"
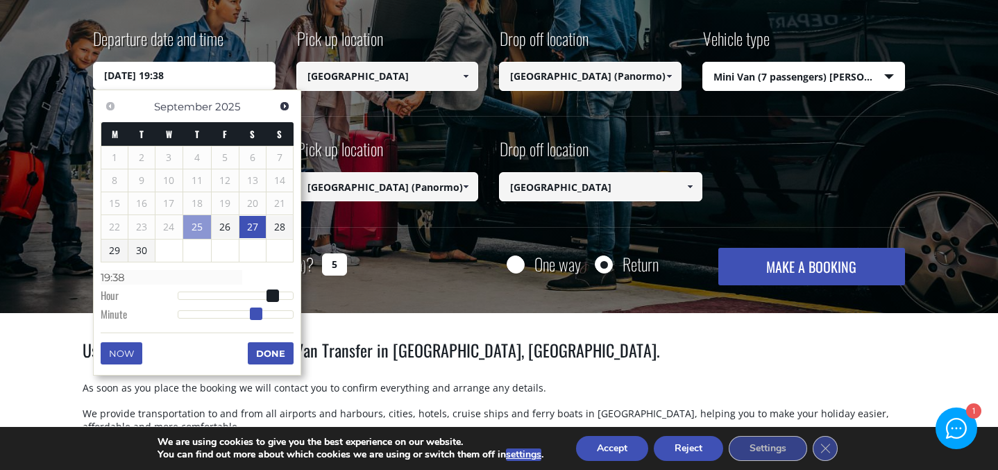
type input "19:37"
type input "27/09/2025 19:36"
type input "19:36"
type input "27/09/2025 19:35"
type input "19:35"
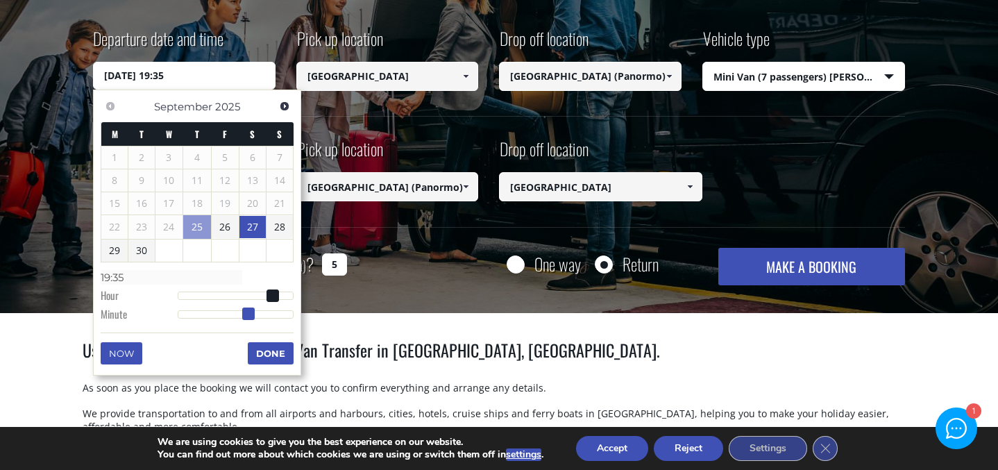
type input "27/09/2025 19:34"
type input "19:34"
type input "27/09/2025 19:33"
type input "19:33"
type input "27/09/2025 19:32"
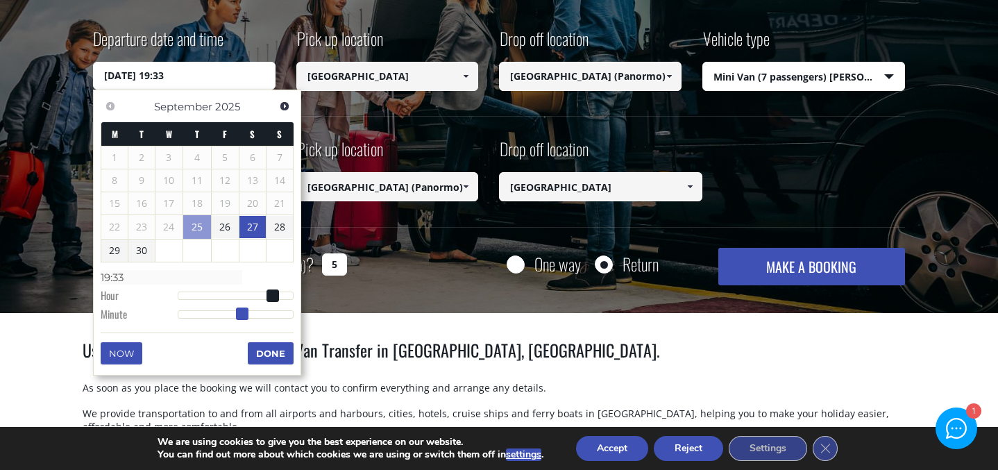
type input "19:32"
type input "27/09/2025 19:33"
type input "19:33"
type input "27/09/2025 19:34"
type input "19:34"
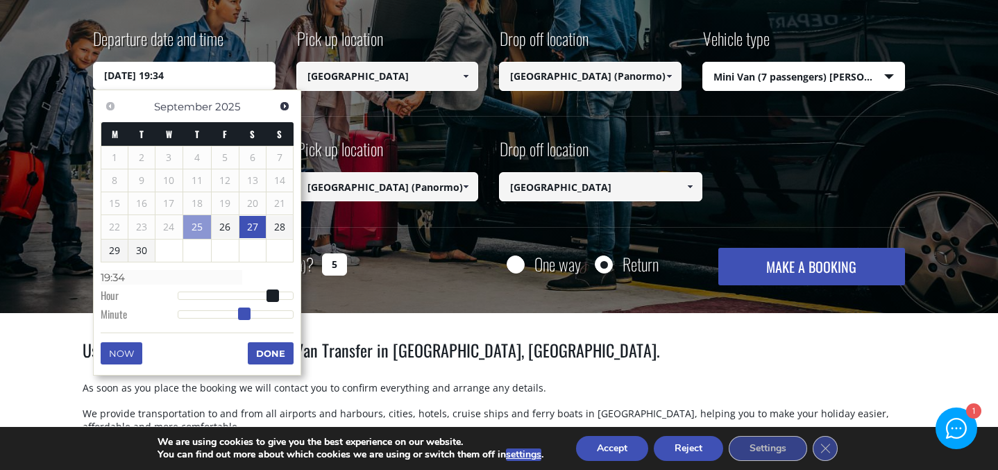
type input "27/09/2025 19:35"
type input "19:35"
drag, startPoint x: 265, startPoint y: 317, endPoint x: 245, endPoint y: 318, distance: 20.2
click at [245, 318] on span at bounding box center [246, 314] width 12 height 12
click at [444, 17] on div "Transfer with Crete Taxi Transfers by taxi or mini bus Departure date and time …" at bounding box center [499, 80] width 812 height 409
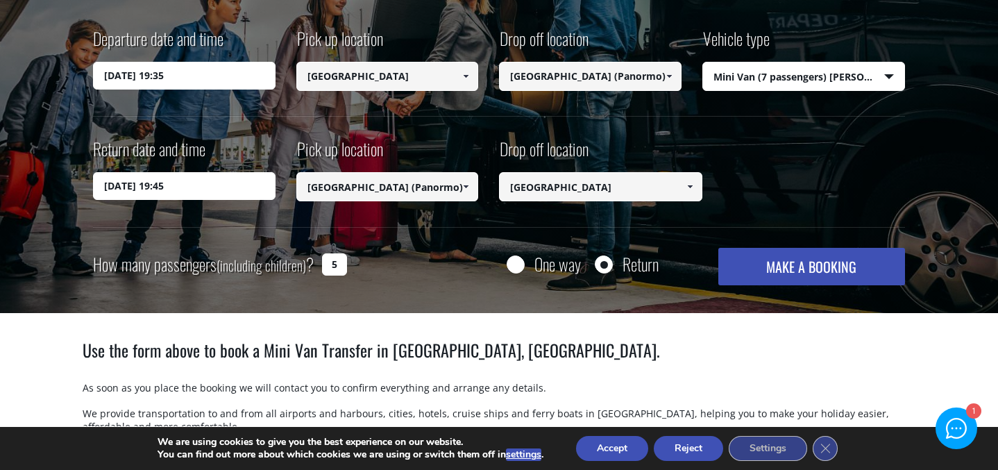
click at [809, 82] on select "Select vehicle type Taxi (4 passengers) Mercedes E Class Mini Van (7 passengers…" at bounding box center [804, 76] width 202 height 29
click at [172, 184] on input "07/10/2025 19:45" at bounding box center [184, 186] width 183 height 28
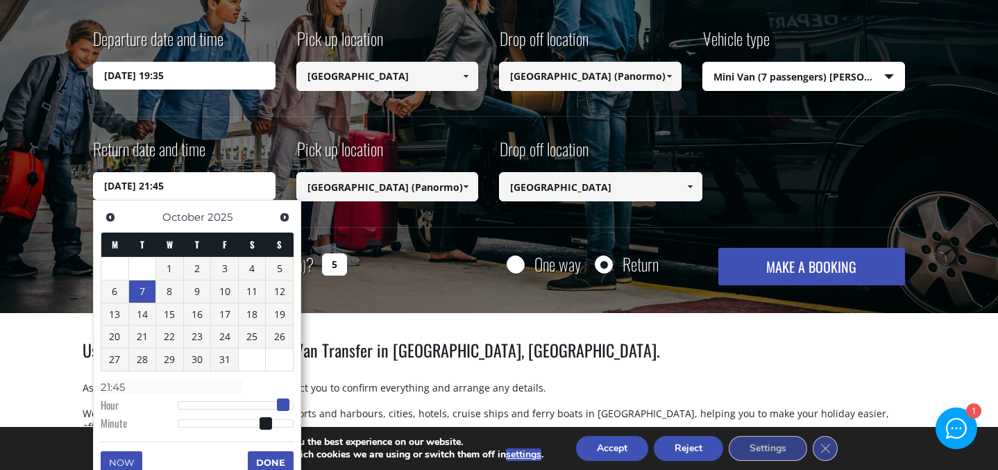
drag, startPoint x: 276, startPoint y: 408, endPoint x: 286, endPoint y: 405, distance: 9.9
click at [286, 405] on span at bounding box center [283, 405] width 12 height 12
click at [383, 255] on div "How many passengers (including children) ? 5 One way Return MAKE A BOOKING Plea…" at bounding box center [499, 266] width 812 height 37
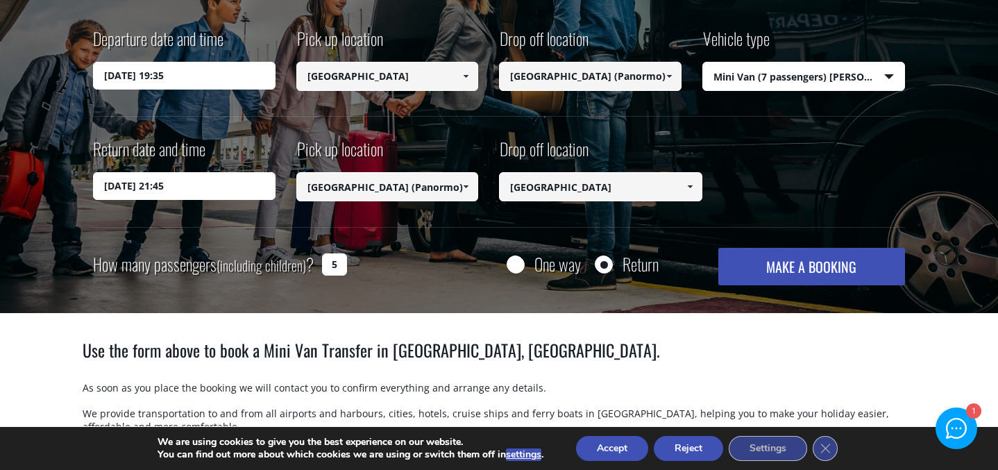
click at [790, 272] on button "MAKE A BOOKING" at bounding box center [812, 266] width 187 height 37
click at [624, 448] on button "Accept" at bounding box center [612, 448] width 72 height 25
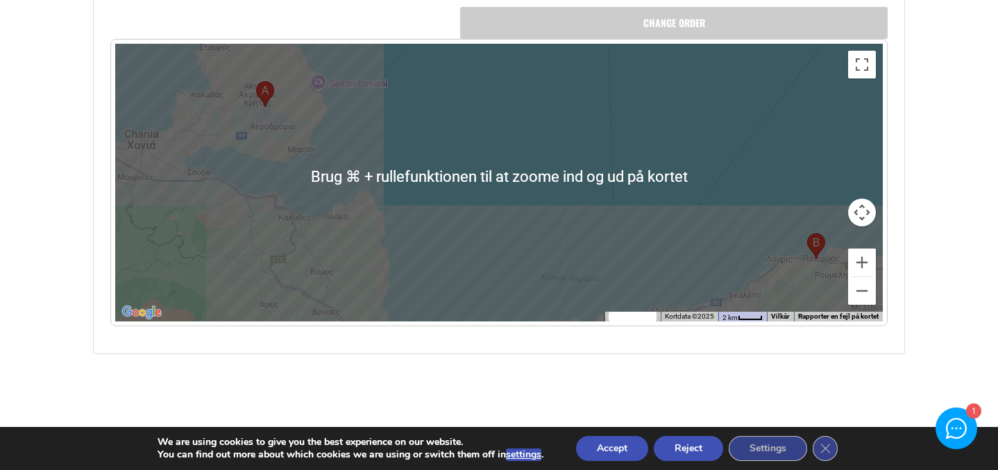
scroll to position [890, 0]
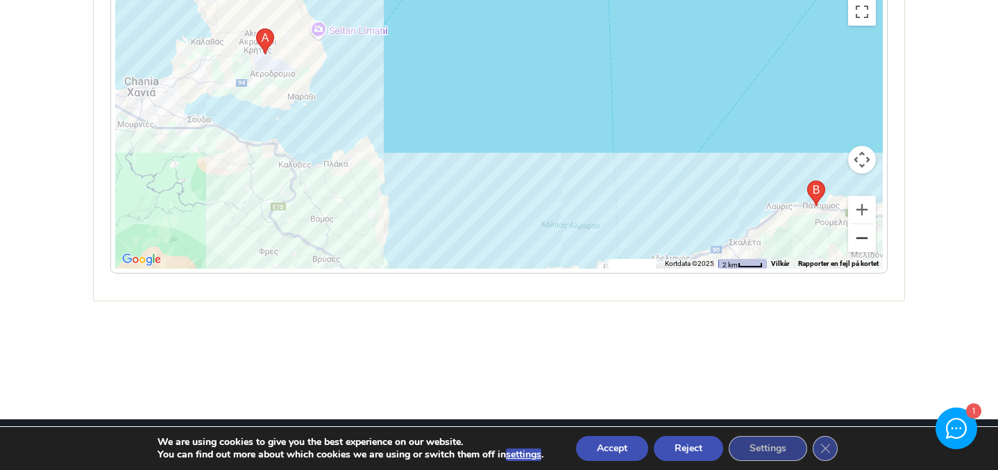
click at [869, 241] on button "Zoom ud" at bounding box center [862, 238] width 28 height 28
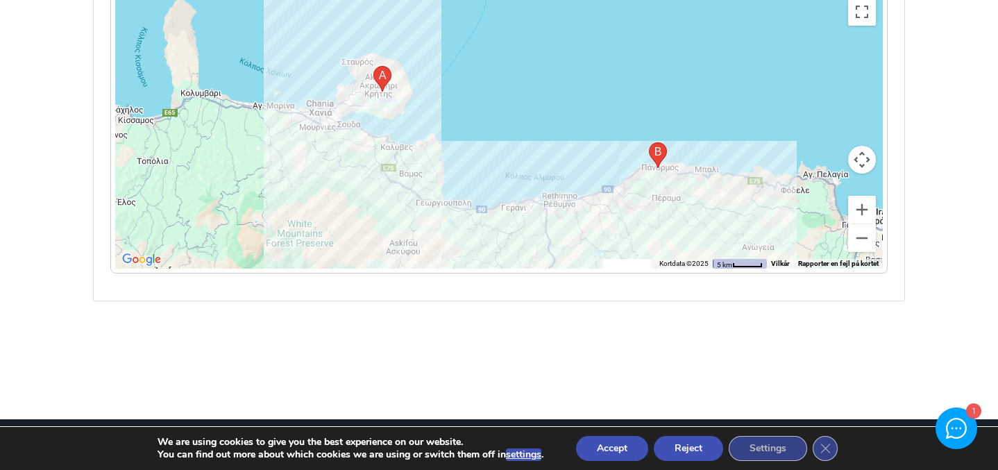
click at [374, 66] on area "Chania Lufthavn (CHQ), National Road, EO Aerodromiou Soudas, Chania 731 00, Græ…" at bounding box center [374, 66] width 0 height 0
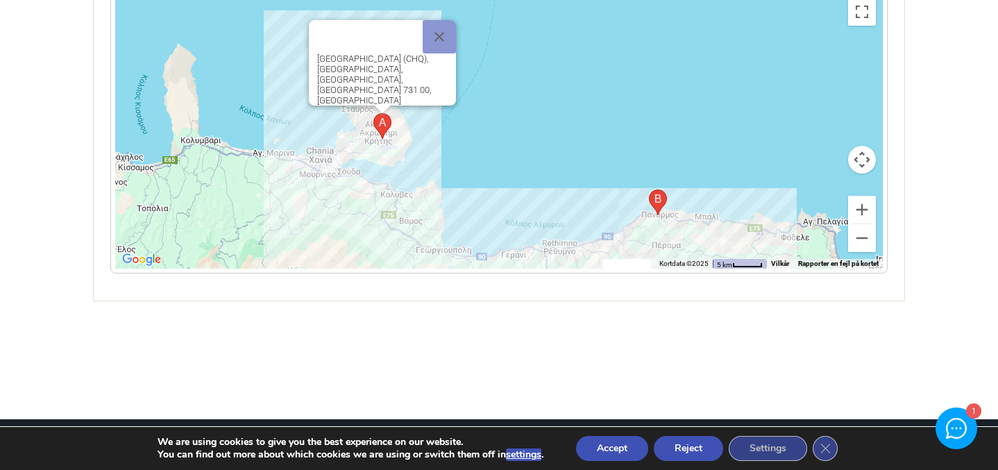
drag, startPoint x: 655, startPoint y: 219, endPoint x: 655, endPoint y: 210, distance: 9.7
click at [655, 218] on div "Naviger ved at trykke på piletasterne. Chania Lufthavn (CHQ), National Road, EO…" at bounding box center [499, 130] width 768 height 278
click at [649, 190] on area "CM9P+65, Panormos in Rethymno 740 57, Grækenland" at bounding box center [649, 190] width 0 height 0
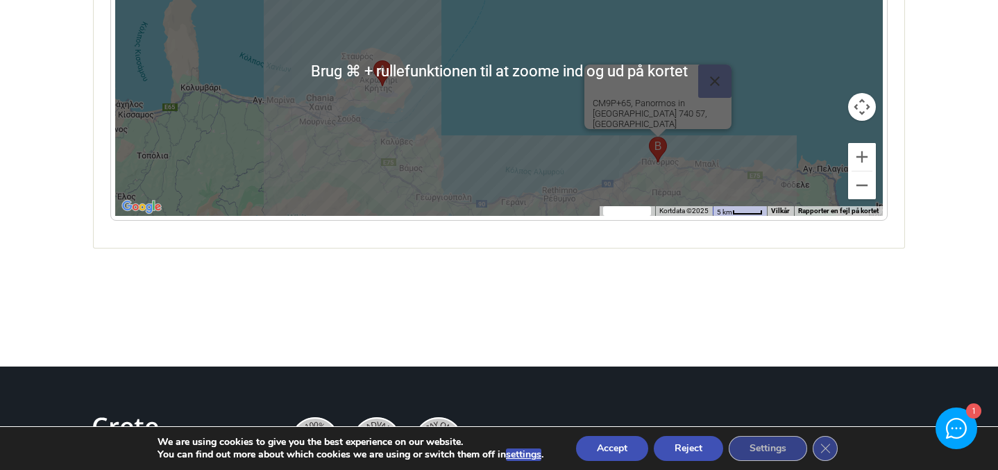
scroll to position [948, 0]
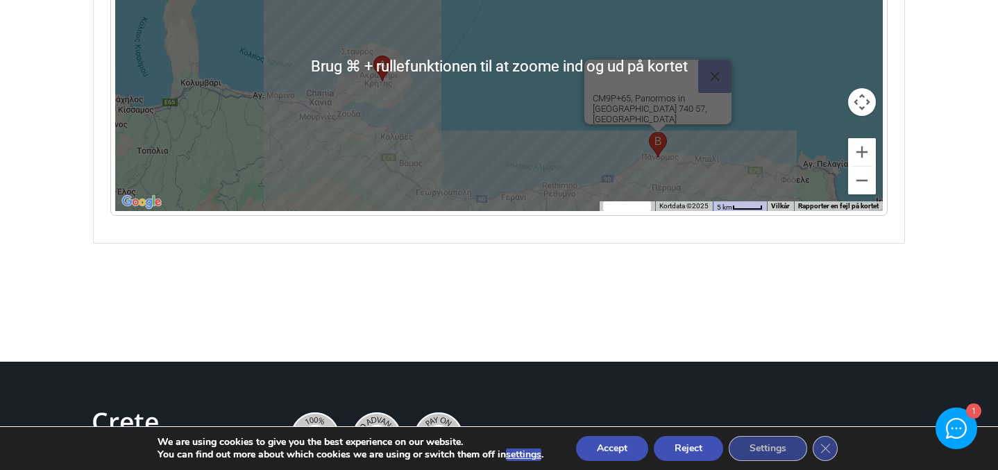
click at [824, 97] on div "Naviger ved at trykke på piletasterne. CM9P+65, Panormos in Rethymno 740 57, Gr…" at bounding box center [499, 72] width 768 height 278
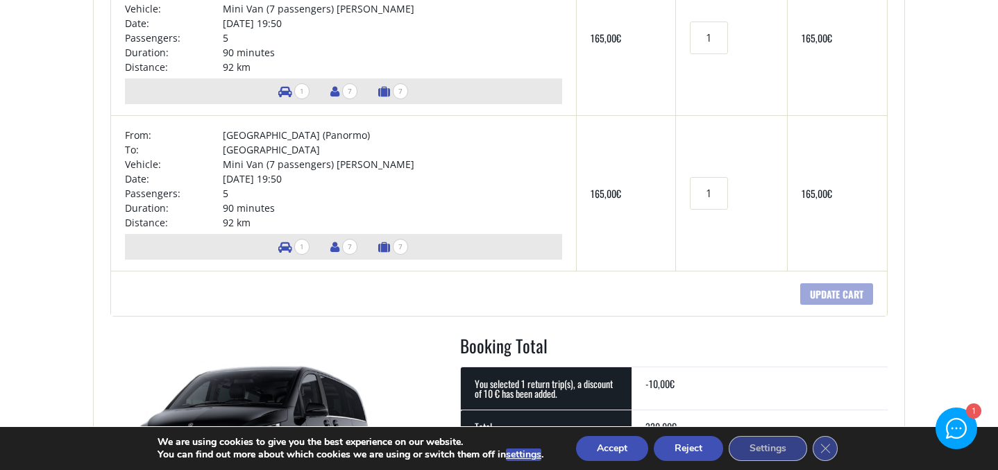
scroll to position [144, 0]
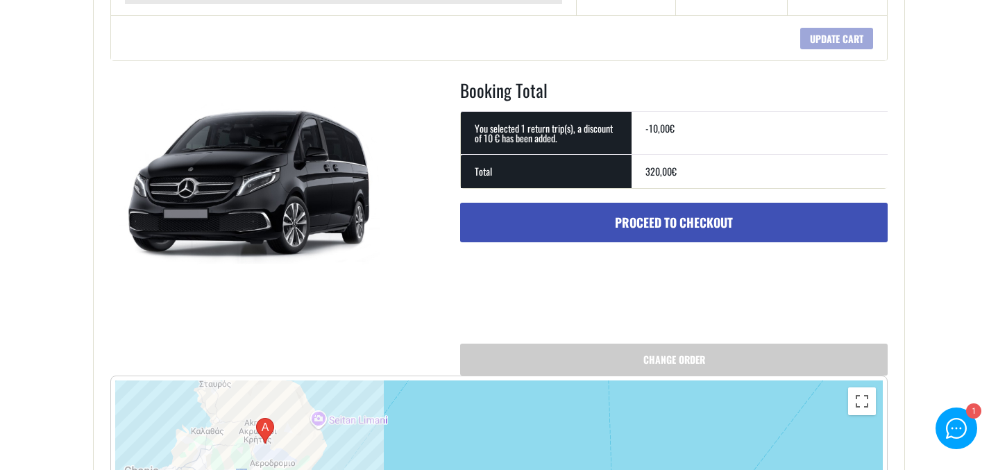
scroll to position [514, 0]
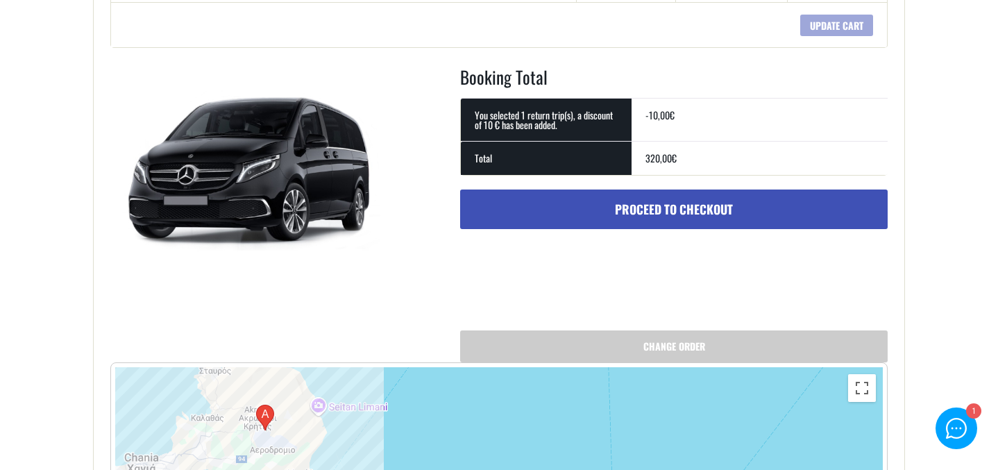
click at [966, 437] on div at bounding box center [957, 429] width 20 height 20
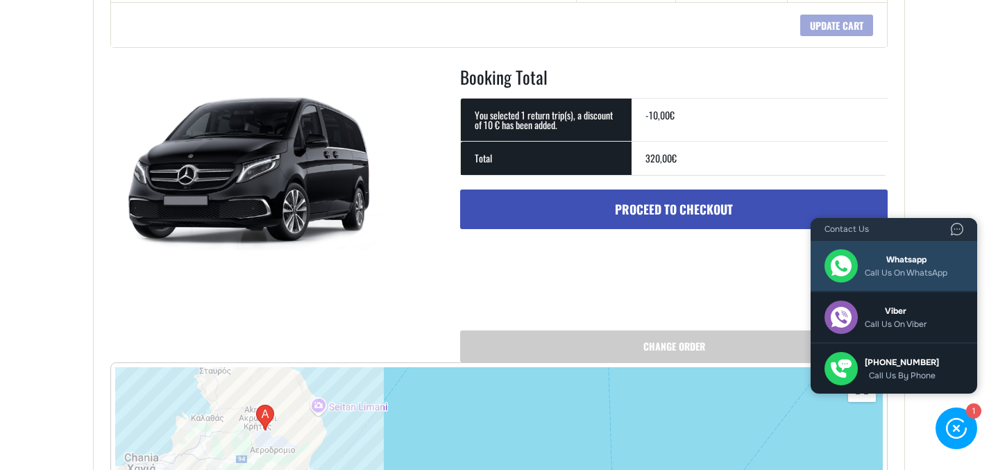
click at [901, 265] on span "Whatsapp Call us on WhatsApp" at bounding box center [906, 265] width 83 height 23
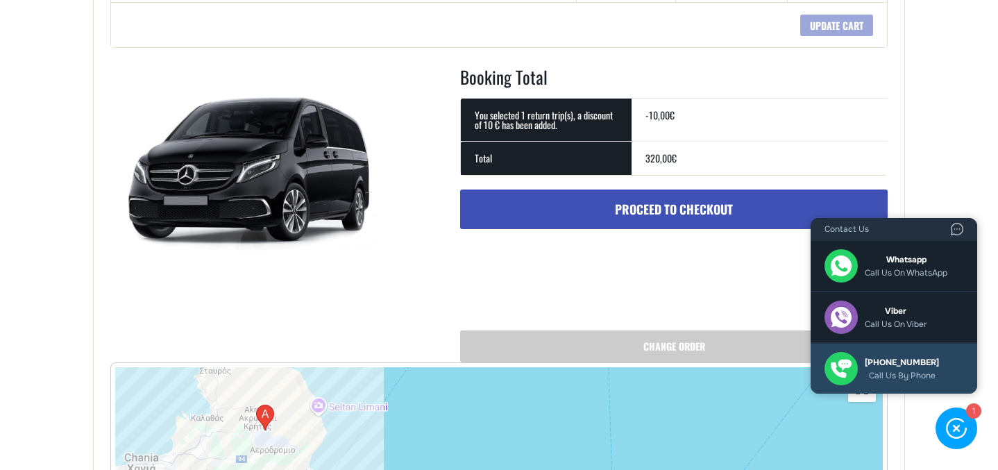
click at [888, 365] on span "+306 937 249 486 Call us by phone" at bounding box center [902, 368] width 74 height 23
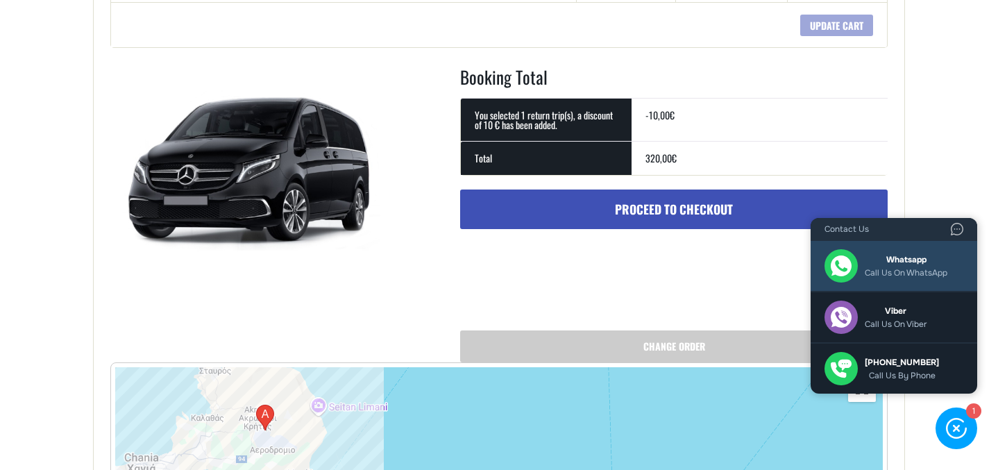
click at [921, 274] on span "Call us on WhatsApp" at bounding box center [906, 273] width 83 height 10
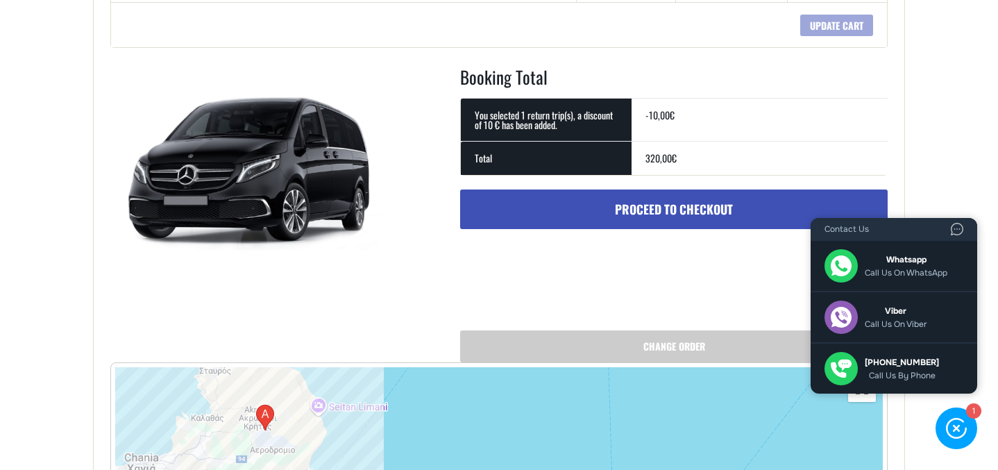
click at [996, 128] on main "Cart Home Cart + Transfers Price Quantity Total × From: Chania airport To: Grec…" at bounding box center [499, 169] width 998 height 1254
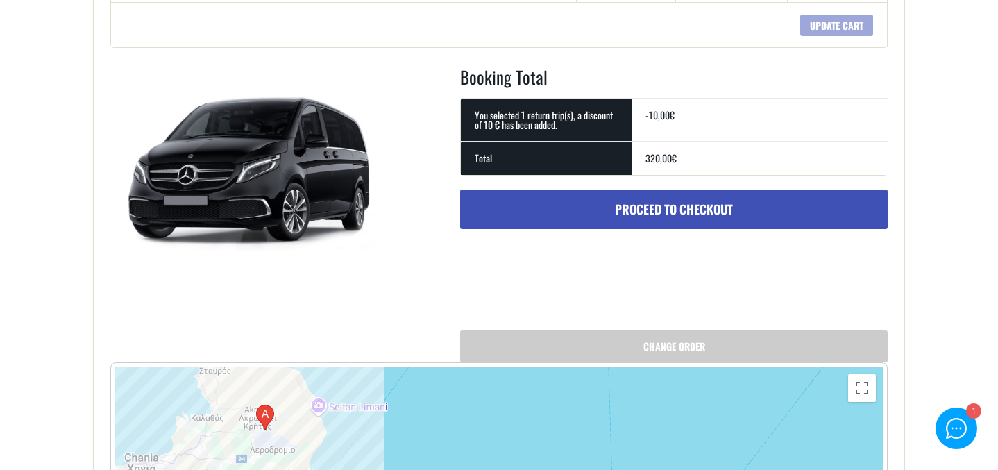
click at [728, 203] on link "Proceed to checkout" at bounding box center [674, 210] width 428 height 40
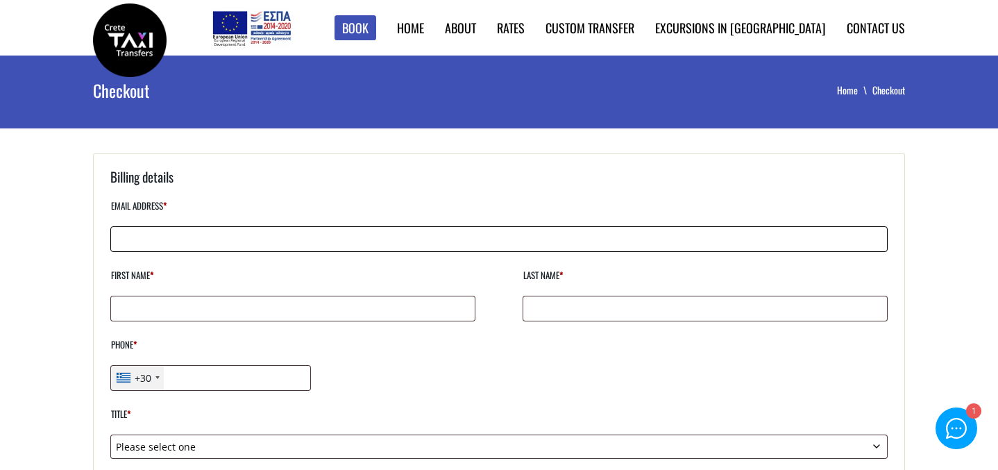
click at [238, 246] on input "Email address *" at bounding box center [499, 239] width 778 height 26
type input "[EMAIL_ADDRESS][DOMAIN_NAME]"
type input "Kine"
type input "Gjørsvik"
type input "+4560132024"
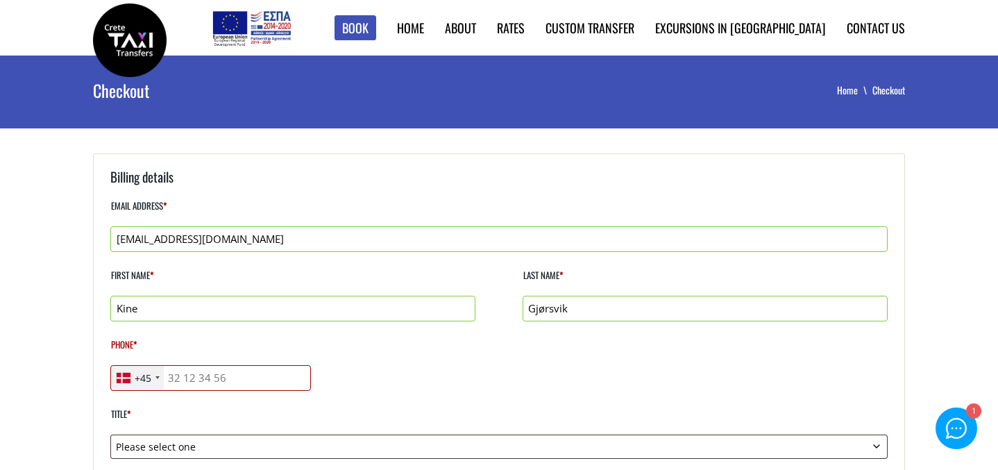
type input "+4560132024"
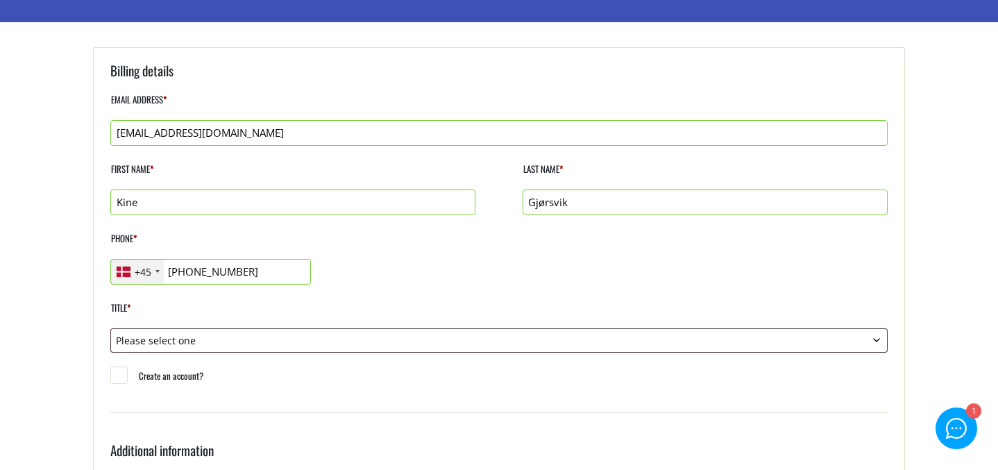
scroll to position [144, 0]
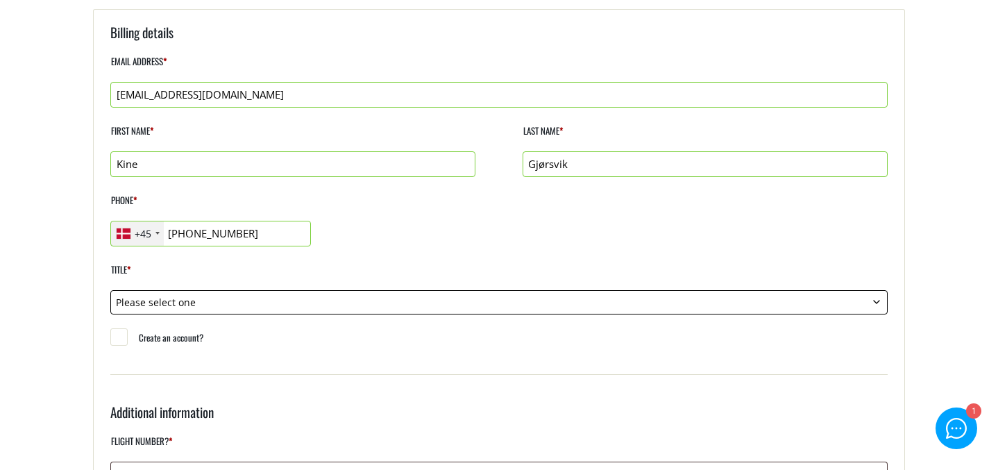
click at [219, 307] on select "Please select one Mr. Mrs." at bounding box center [499, 302] width 778 height 24
select select "mrs"
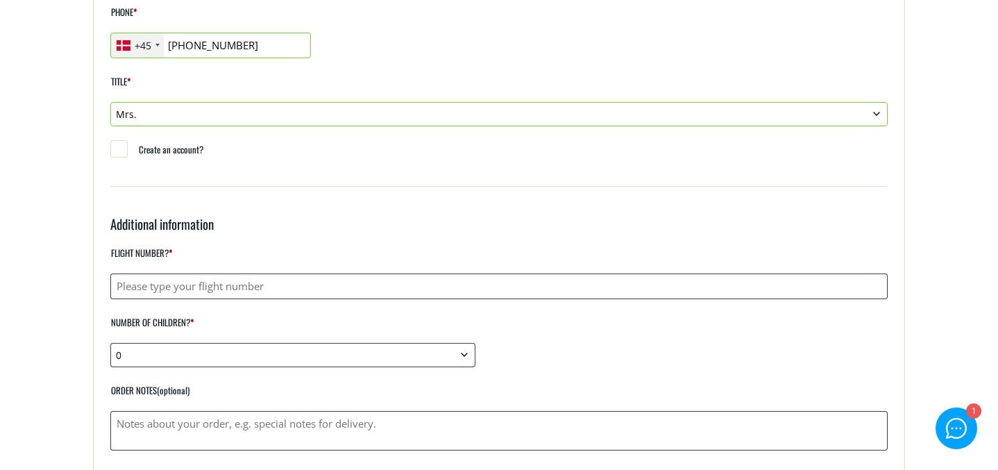
scroll to position [333, 0]
click at [163, 294] on input "Flight number? *" at bounding box center [499, 286] width 778 height 26
type input "D83352"
click at [155, 348] on select "0 1 2 3 4 5 6 7 8 9 10" at bounding box center [292, 354] width 365 height 24
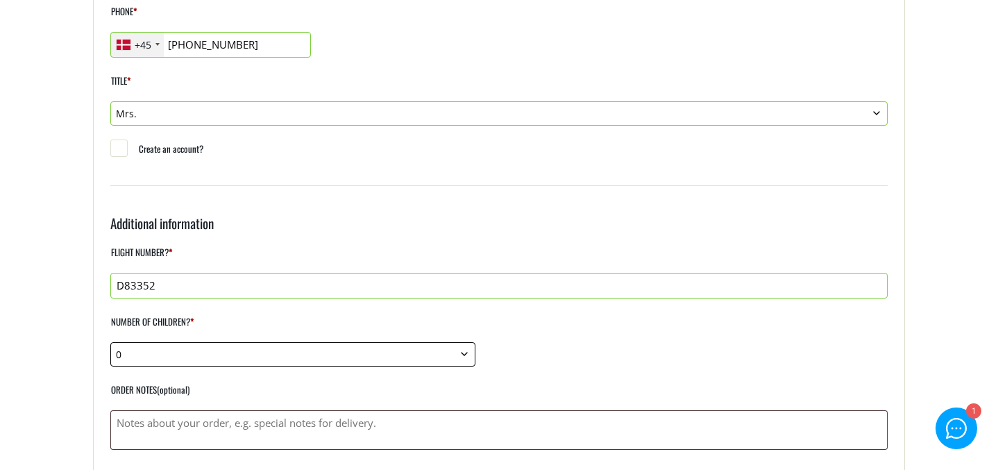
select select "3"
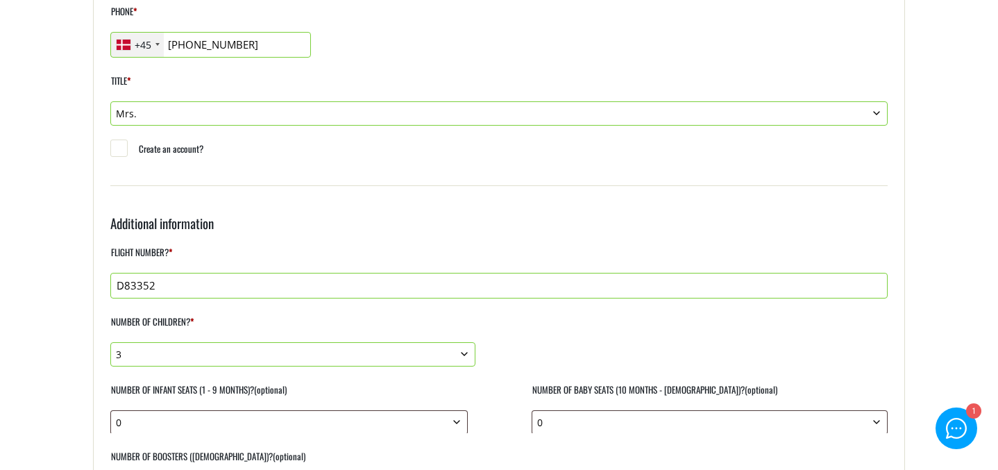
scroll to position [437, 0]
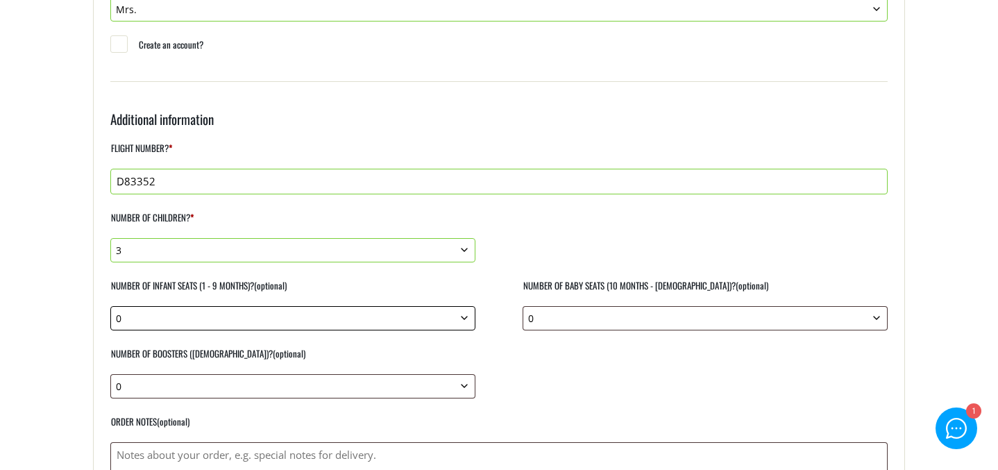
click at [204, 313] on select "0 1 2 3 4 5 6 7 8 9 10" at bounding box center [292, 318] width 365 height 24
select select "1"
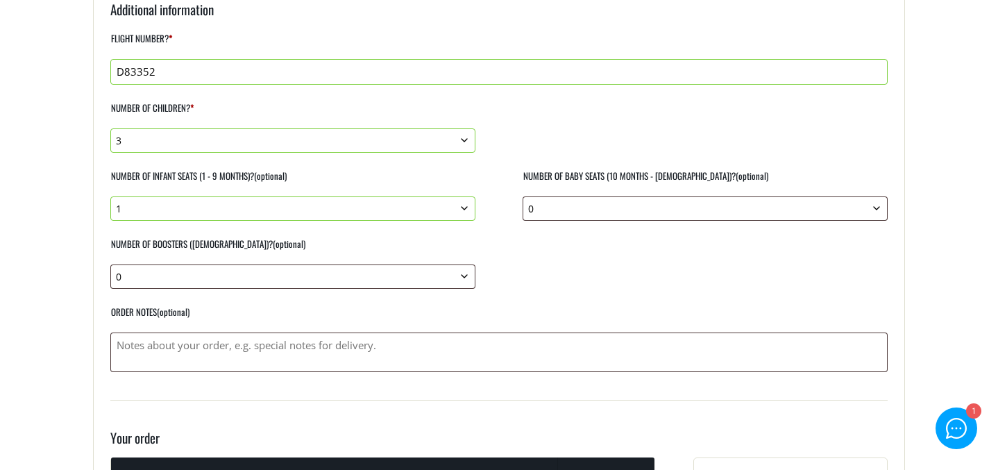
scroll to position [548, 0]
click at [224, 284] on select "0 1 2 3 4 5 6 7 8 9 10" at bounding box center [292, 276] width 365 height 24
click at [248, 265] on select "0 1 2 3 4 5 6 7 8 9 10" at bounding box center [292, 276] width 365 height 24
select select "2"
click at [537, 279] on div "Flight number? * D83352 Number of children? * 0 1 2 3 4 5 6 7 8 9 10 Number of …" at bounding box center [499, 199] width 778 height 343
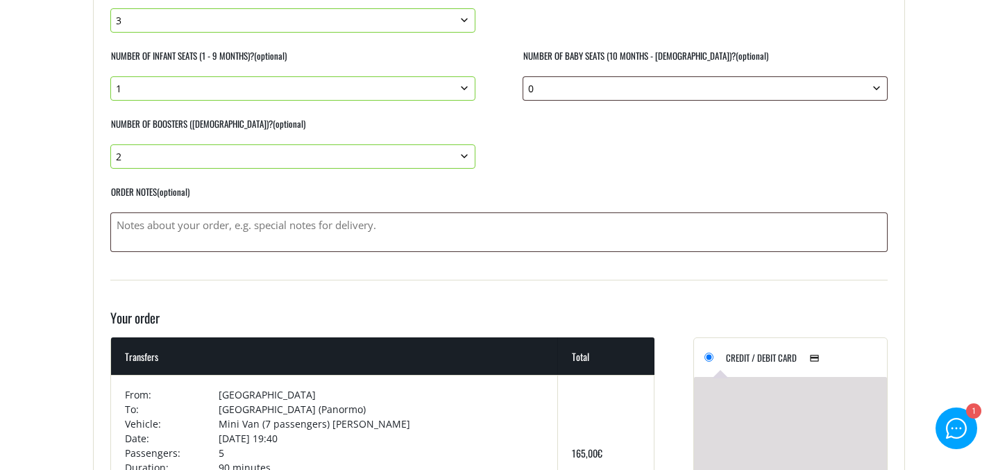
scroll to position [720, 0]
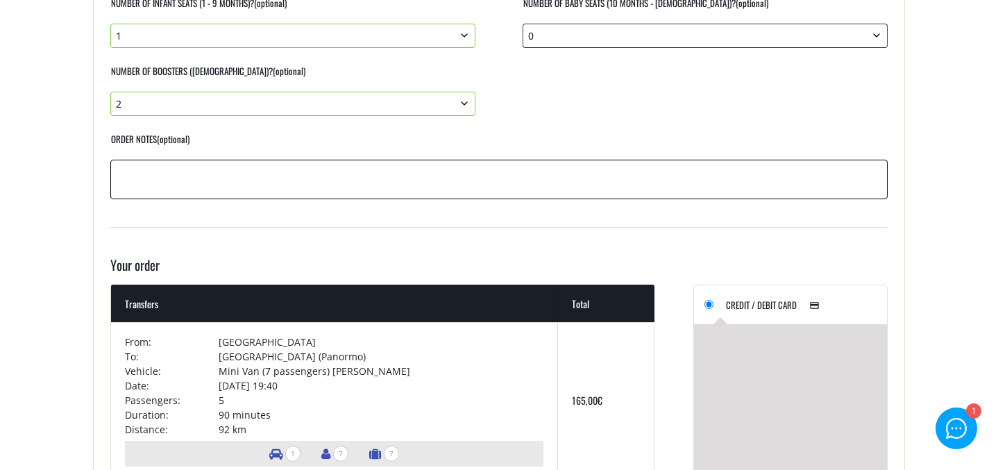
click at [316, 169] on textarea "Order notes (optional)" at bounding box center [499, 180] width 778 height 40
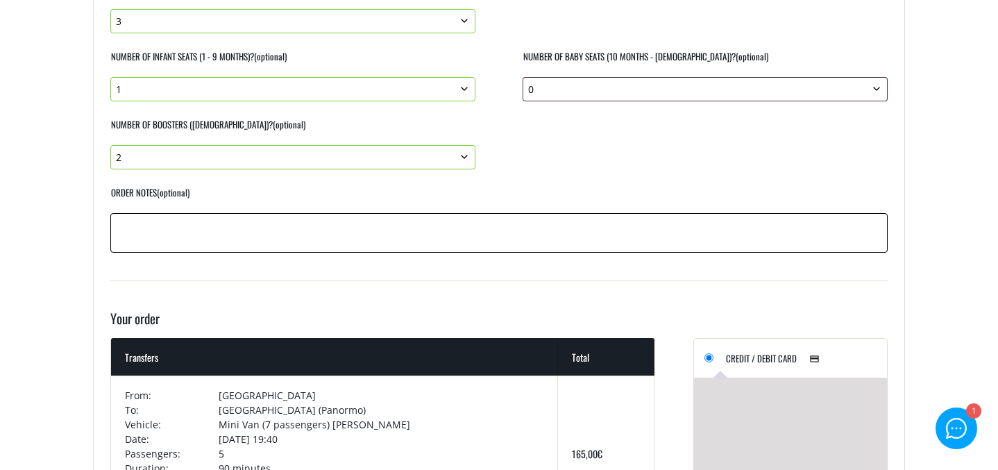
scroll to position [664, 0]
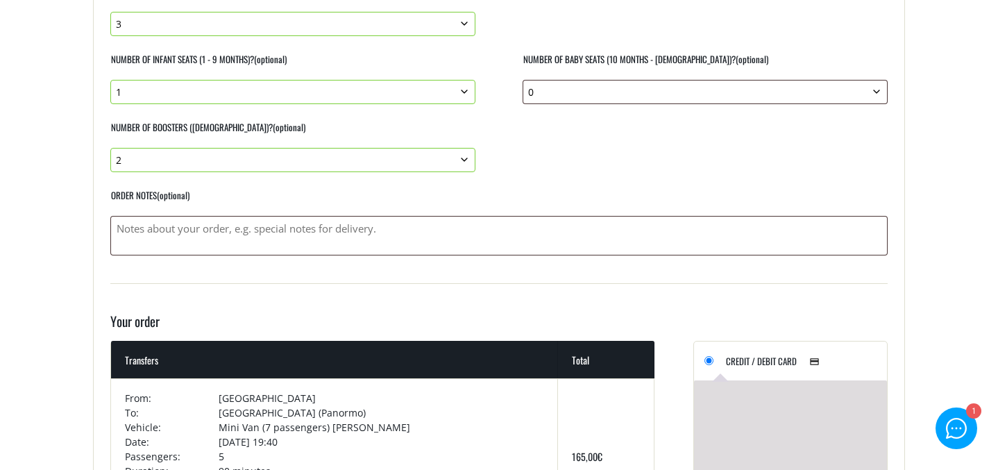
click at [458, 88] on select "0 1 2 3 4 5 6 7 8 9 10" at bounding box center [292, 92] width 365 height 24
select select "0"
click at [640, 89] on select "0 1 2 3 4 5 6 7 8 9 10" at bounding box center [705, 92] width 365 height 24
select select "1"
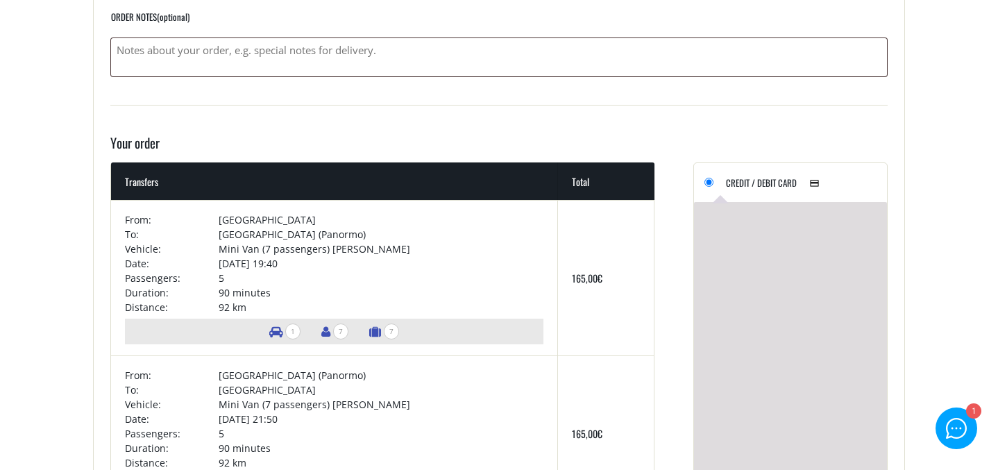
scroll to position [840, 0]
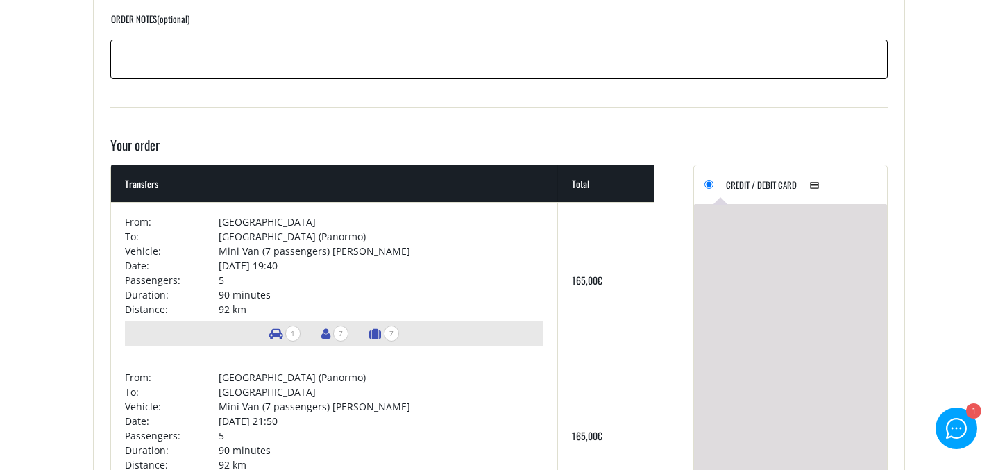
click at [255, 64] on textarea "Order notes (optional)" at bounding box center [499, 60] width 778 height 40
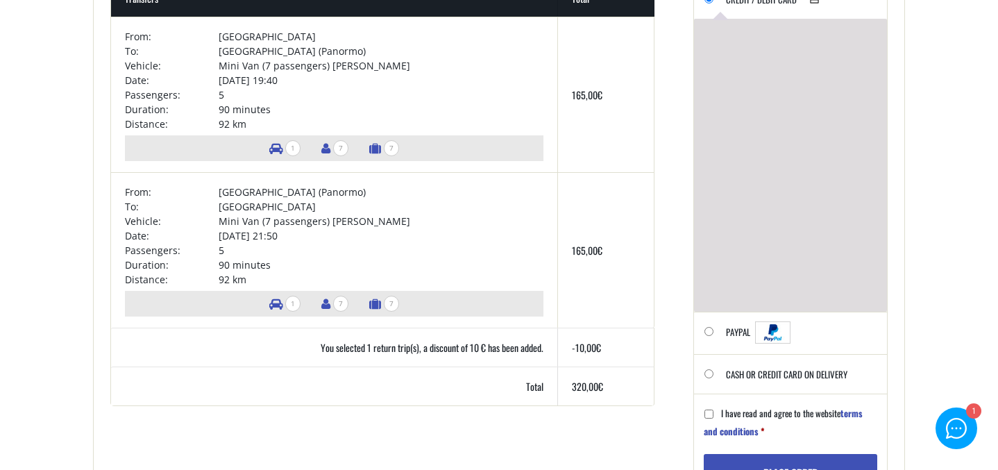
scroll to position [1025, 0]
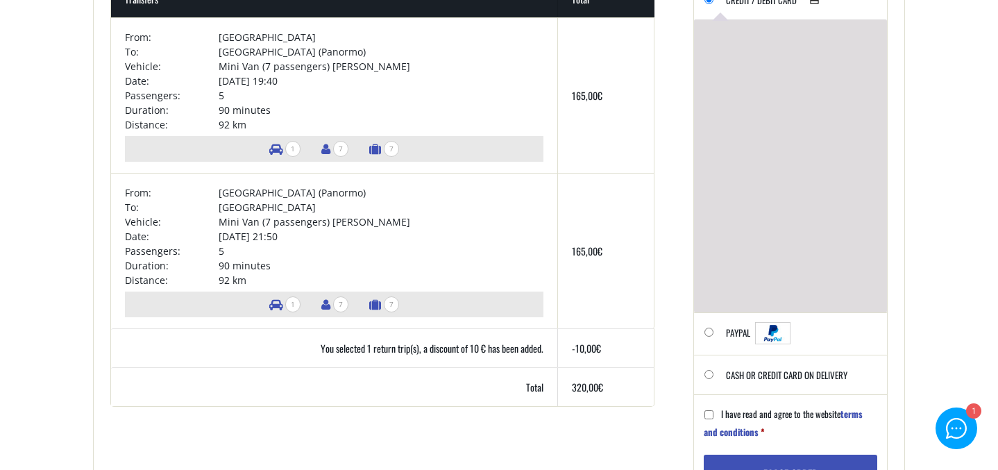
type textarea "Hotel name [GEOGRAPHIC_DATA] and [GEOGRAPHIC_DATA]"
click at [708, 372] on input "Cash or Credit Card on delivery" at bounding box center [709, 374] width 9 height 9
radio input "true"
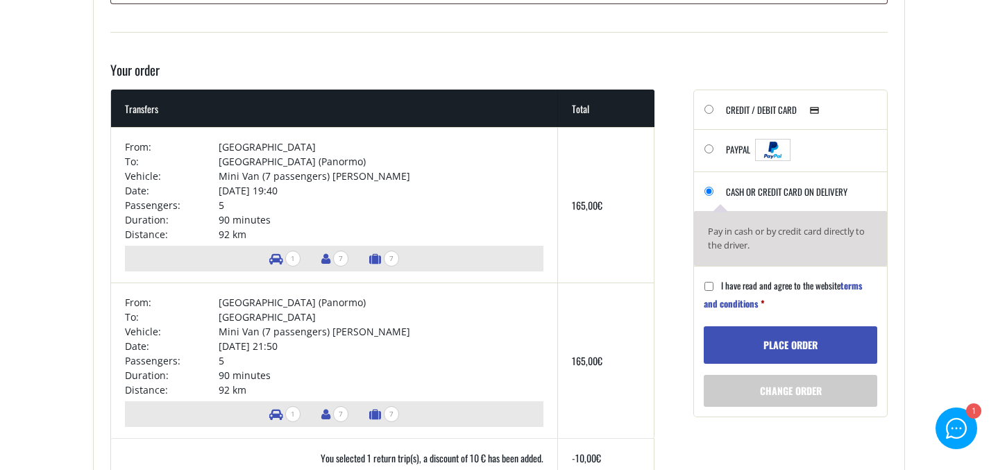
scroll to position [909, 0]
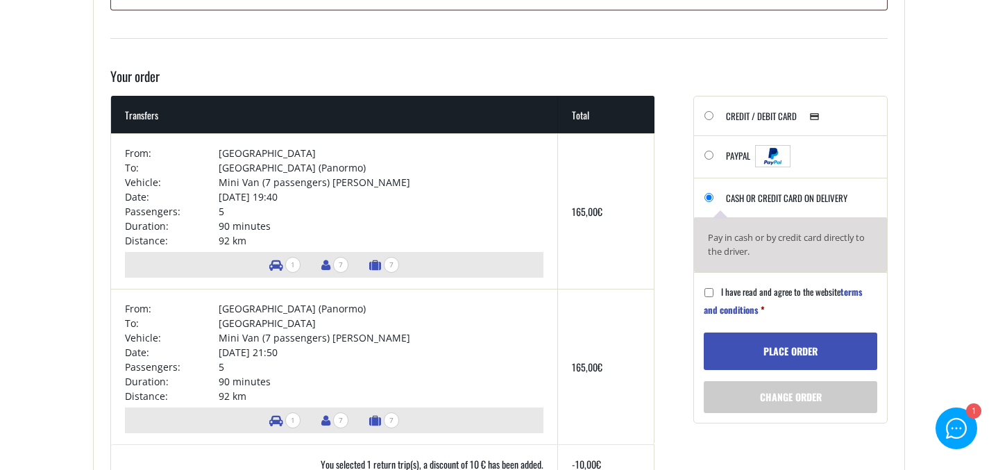
click at [855, 289] on link "terms and conditions" at bounding box center [783, 301] width 159 height 32
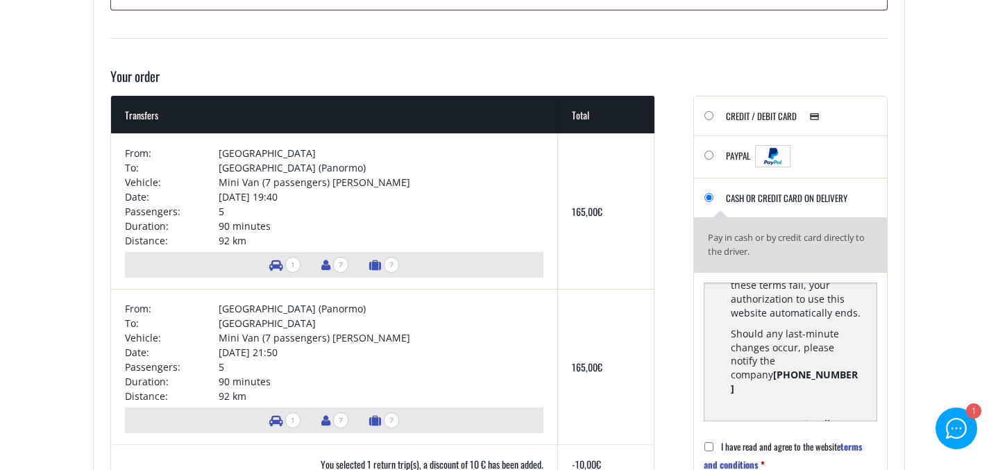
scroll to position [1277, 0]
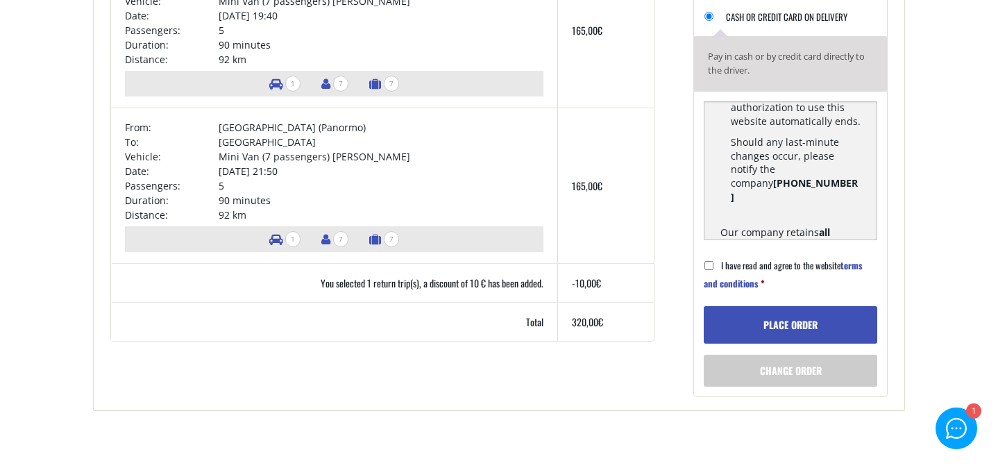
scroll to position [1093, 0]
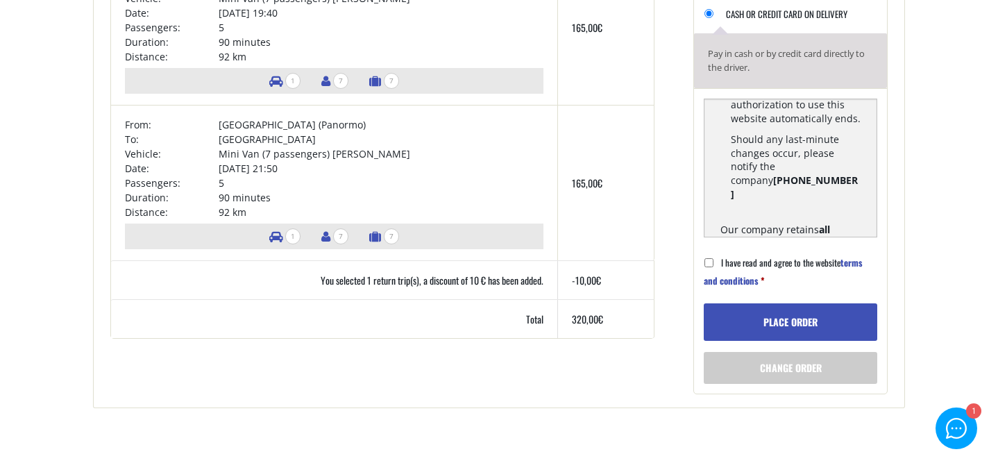
click at [708, 265] on input "I have read and agree to the website terms and conditions *" at bounding box center [709, 262] width 9 height 9
checkbox input "true"
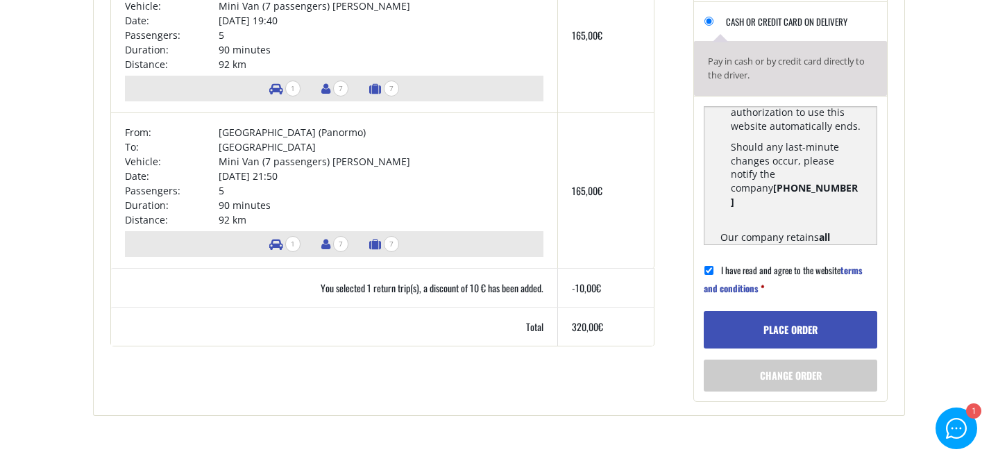
scroll to position [1087, 0]
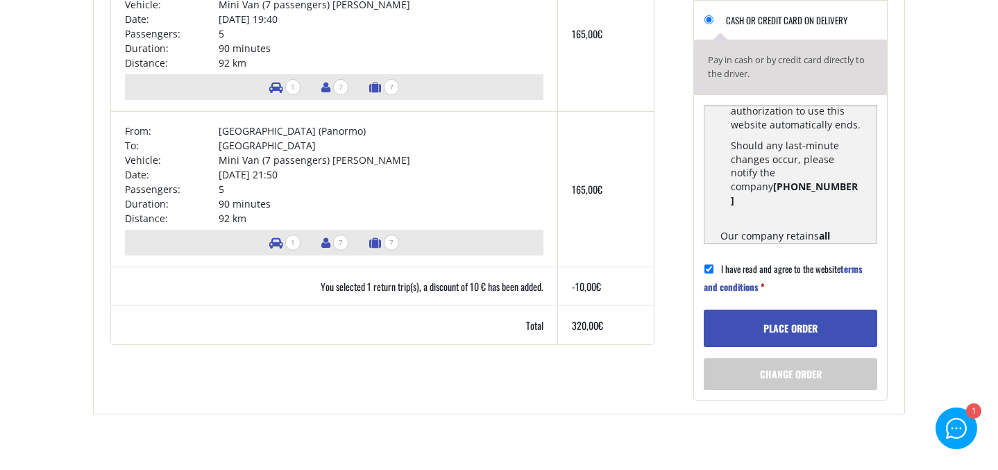
click at [778, 326] on button "Place order" at bounding box center [791, 328] width 174 height 37
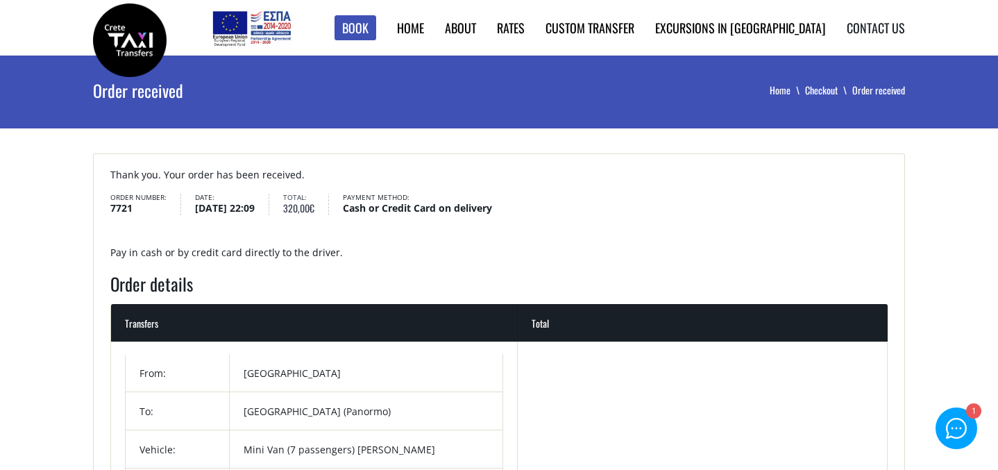
click at [877, 31] on link "Contact us" at bounding box center [876, 28] width 58 height 18
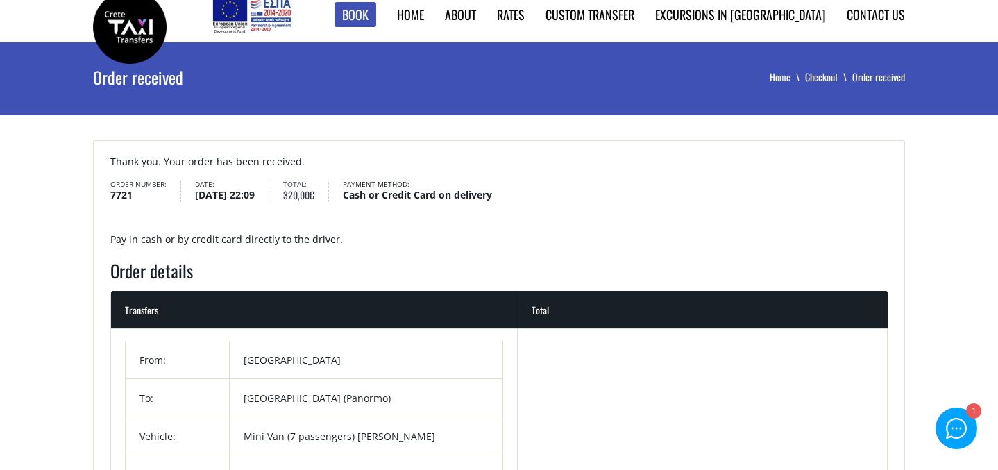
scroll to position [9, 0]
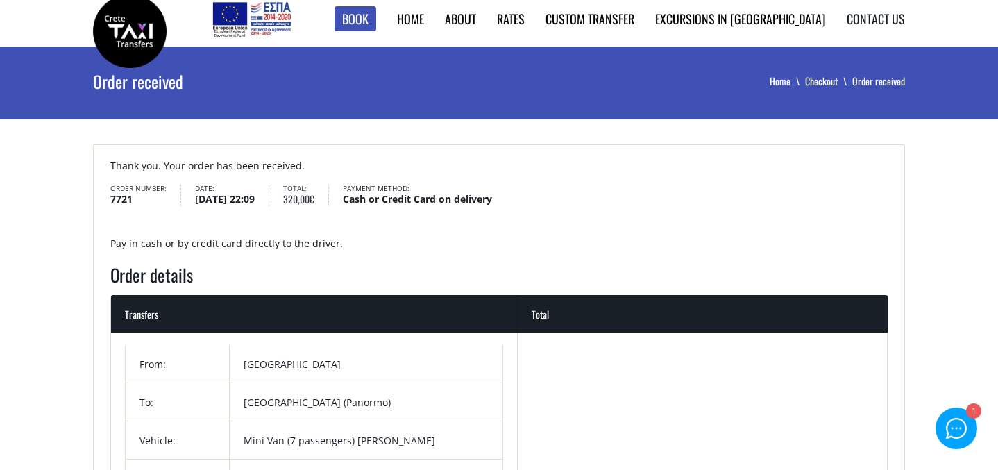
click at [875, 18] on link "Contact us" at bounding box center [876, 19] width 58 height 18
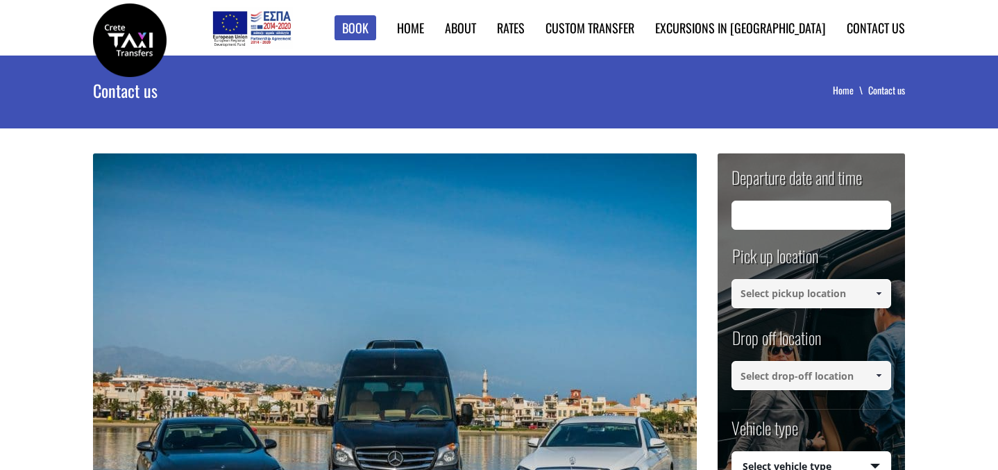
type input "[DATE] 22:12"
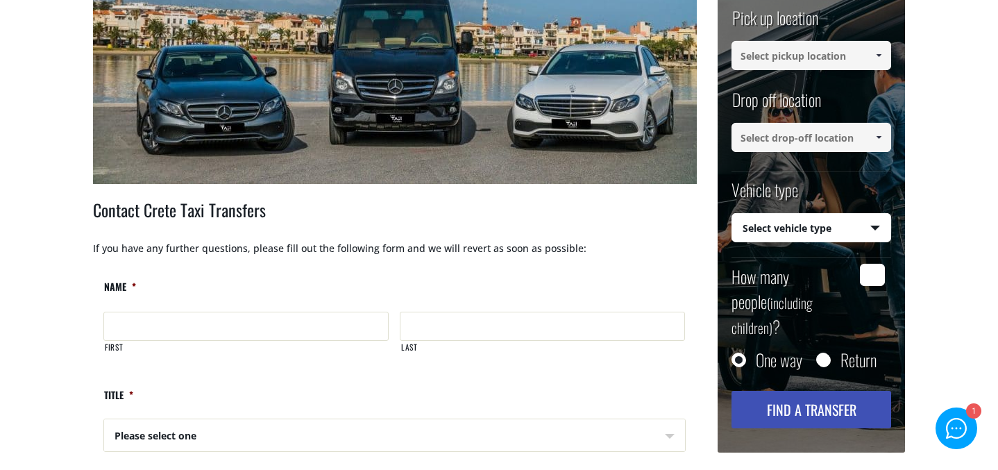
scroll to position [401, 0]
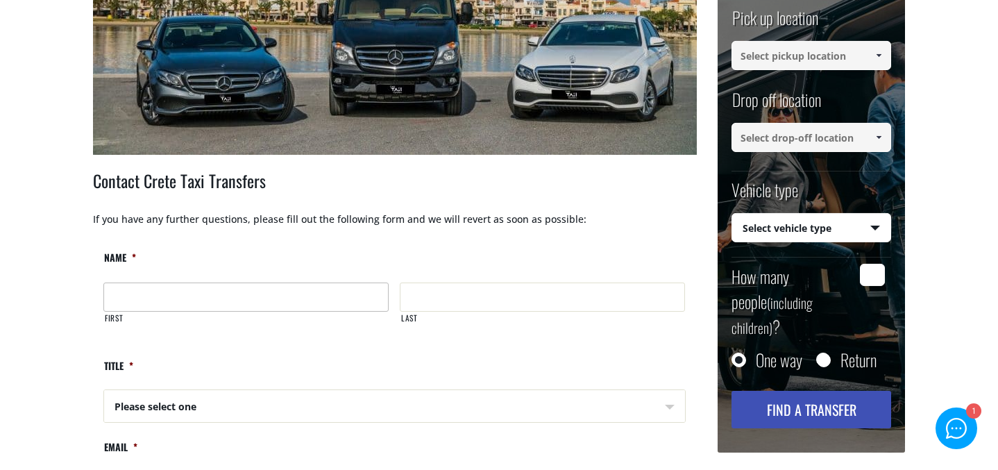
click at [182, 310] on input "First" at bounding box center [245, 297] width 285 height 29
type input "Kine"
type input "Gjørsvik"
type input "[EMAIL_ADDRESS][DOMAIN_NAME]"
click at [174, 412] on select "Please select one Mr Mrs" at bounding box center [247, 406] width 285 height 33
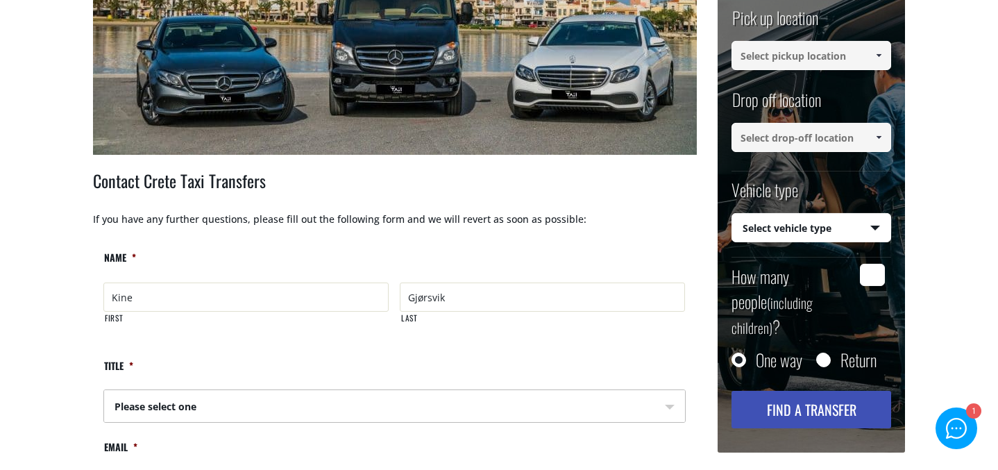
select select "Mrs"
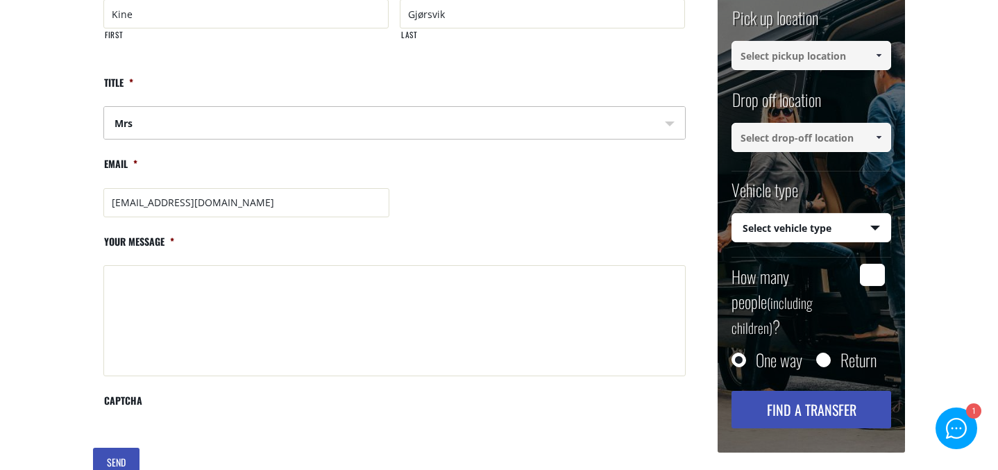
scroll to position [694, 0]
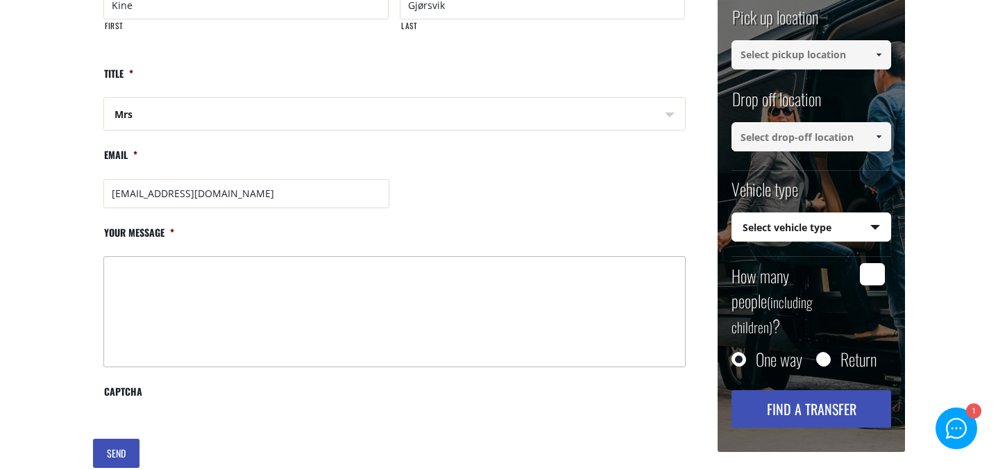
click at [162, 293] on textarea "Your message *" at bounding box center [394, 311] width 583 height 111
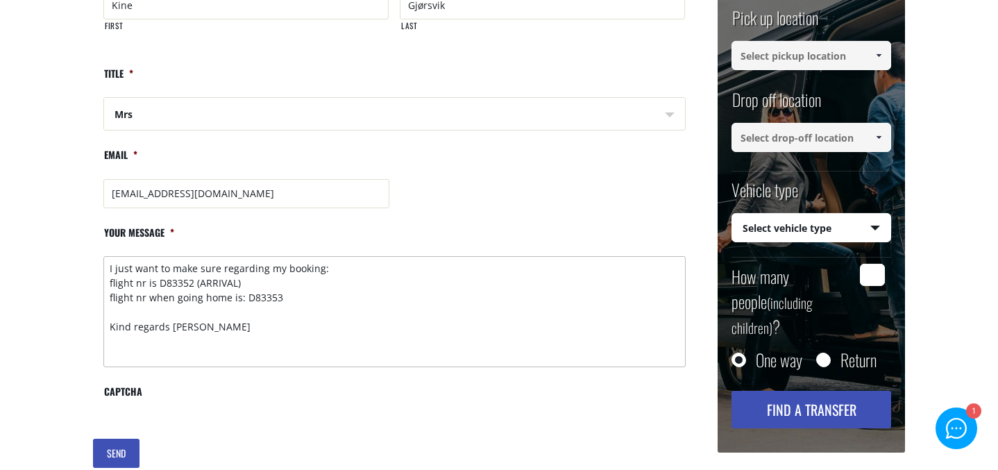
scroll to position [713, 0]
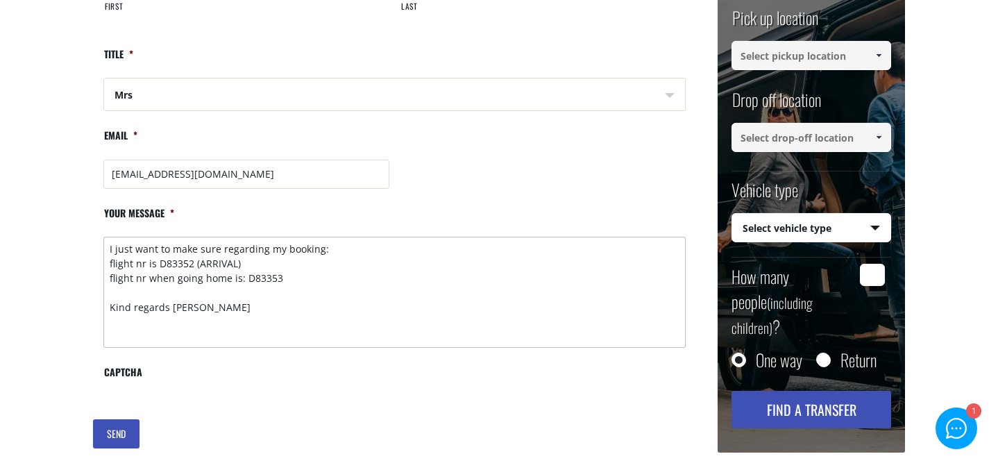
click at [320, 251] on textarea "I just want to make sure regarding my booking: flight nr is D83352 (ARRIVAL) fl…" at bounding box center [394, 292] width 583 height 111
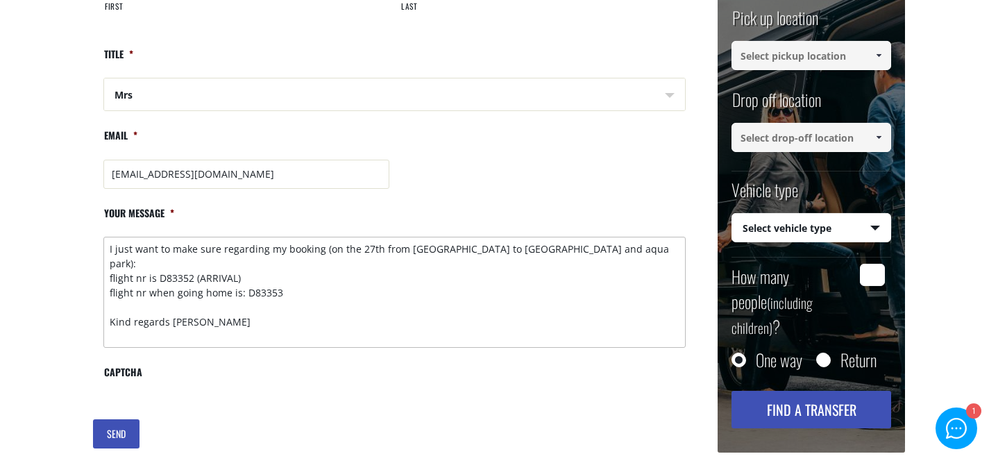
type textarea "I just want to make sure regarding my booking (on the 27th from chania to greco…"
click at [122, 442] on input "SEND" at bounding box center [116, 433] width 47 height 29
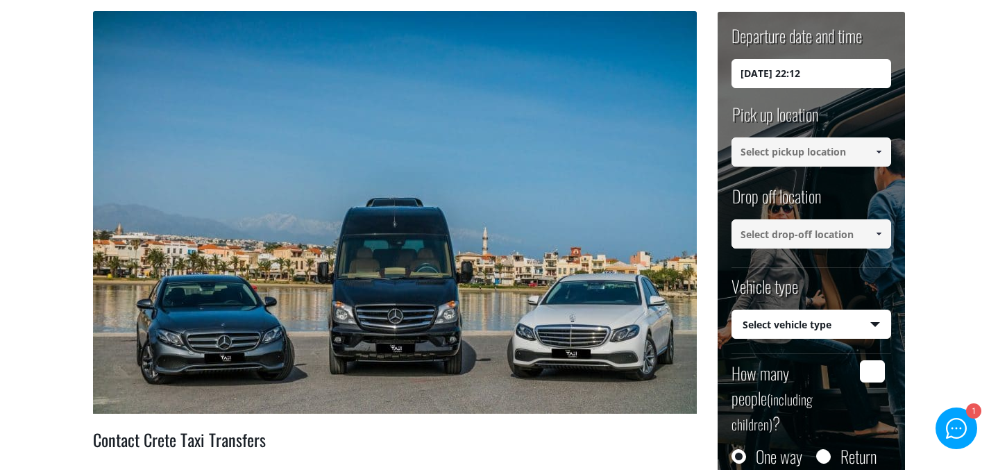
scroll to position [0, 0]
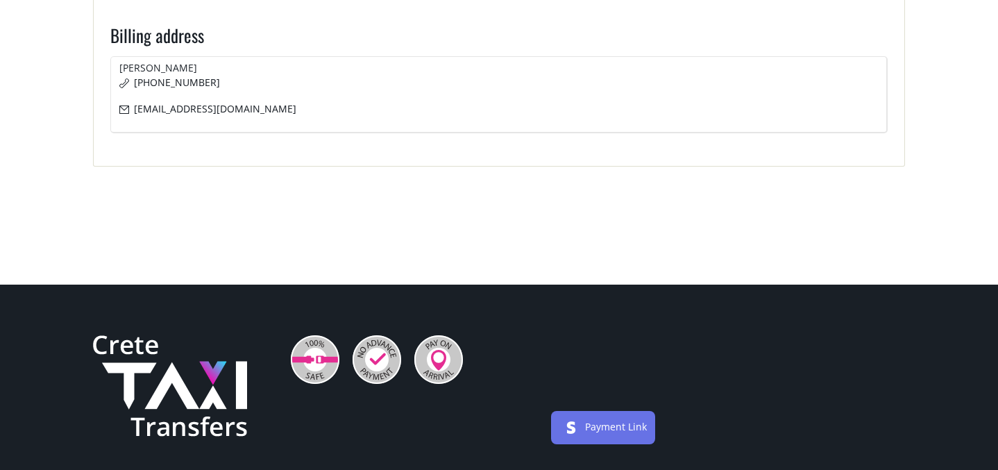
scroll to position [1375, 0]
